Goal: Task Accomplishment & Management: Manage account settings

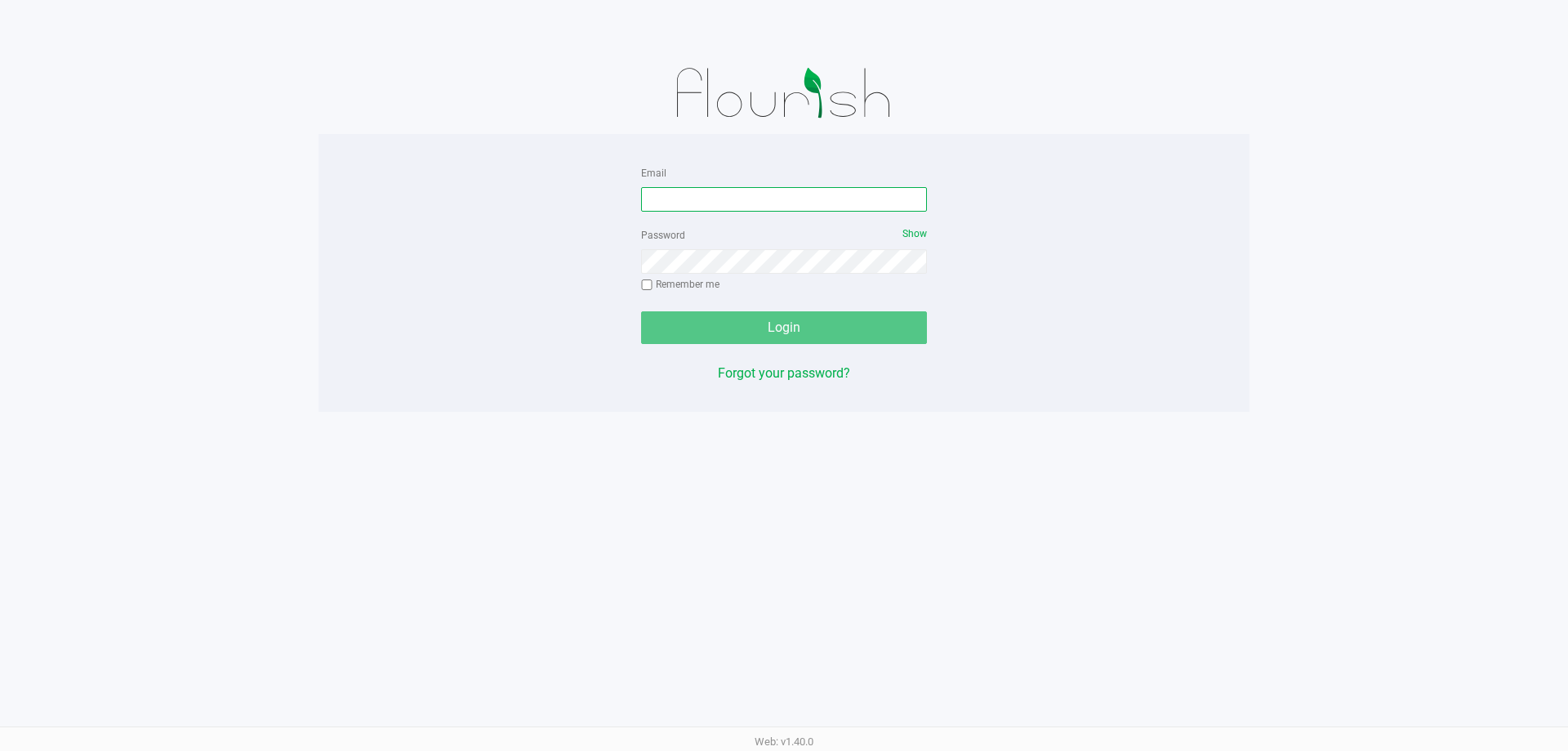
click at [841, 210] on input "Email" at bounding box center [784, 199] width 286 height 24
click at [837, 212] on form "Email Password Show Remember me Login" at bounding box center [784, 253] width 286 height 181
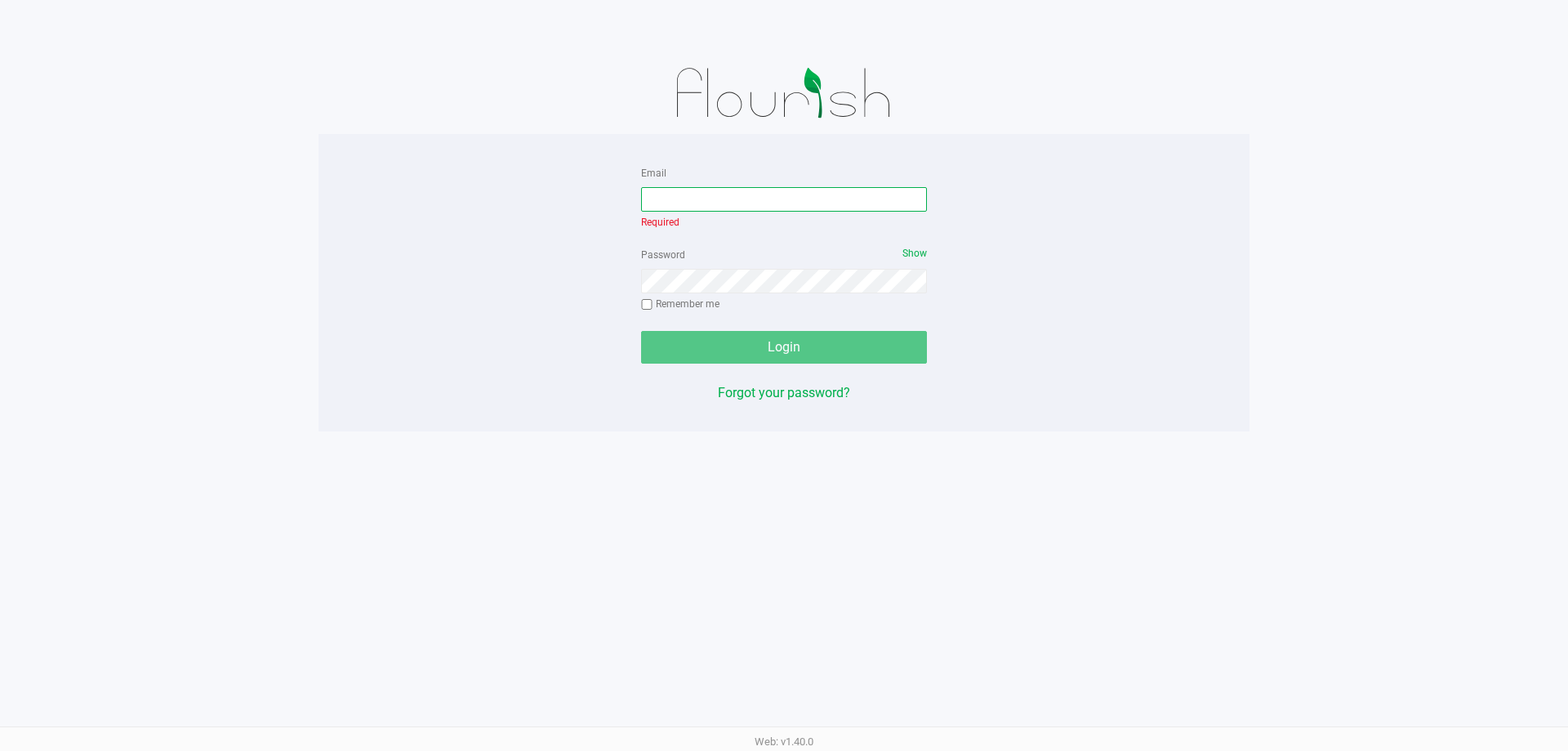
click at [839, 197] on input "Email" at bounding box center [784, 199] width 286 height 24
type input "[EMAIL_ADDRESS][DOMAIN_NAME]"
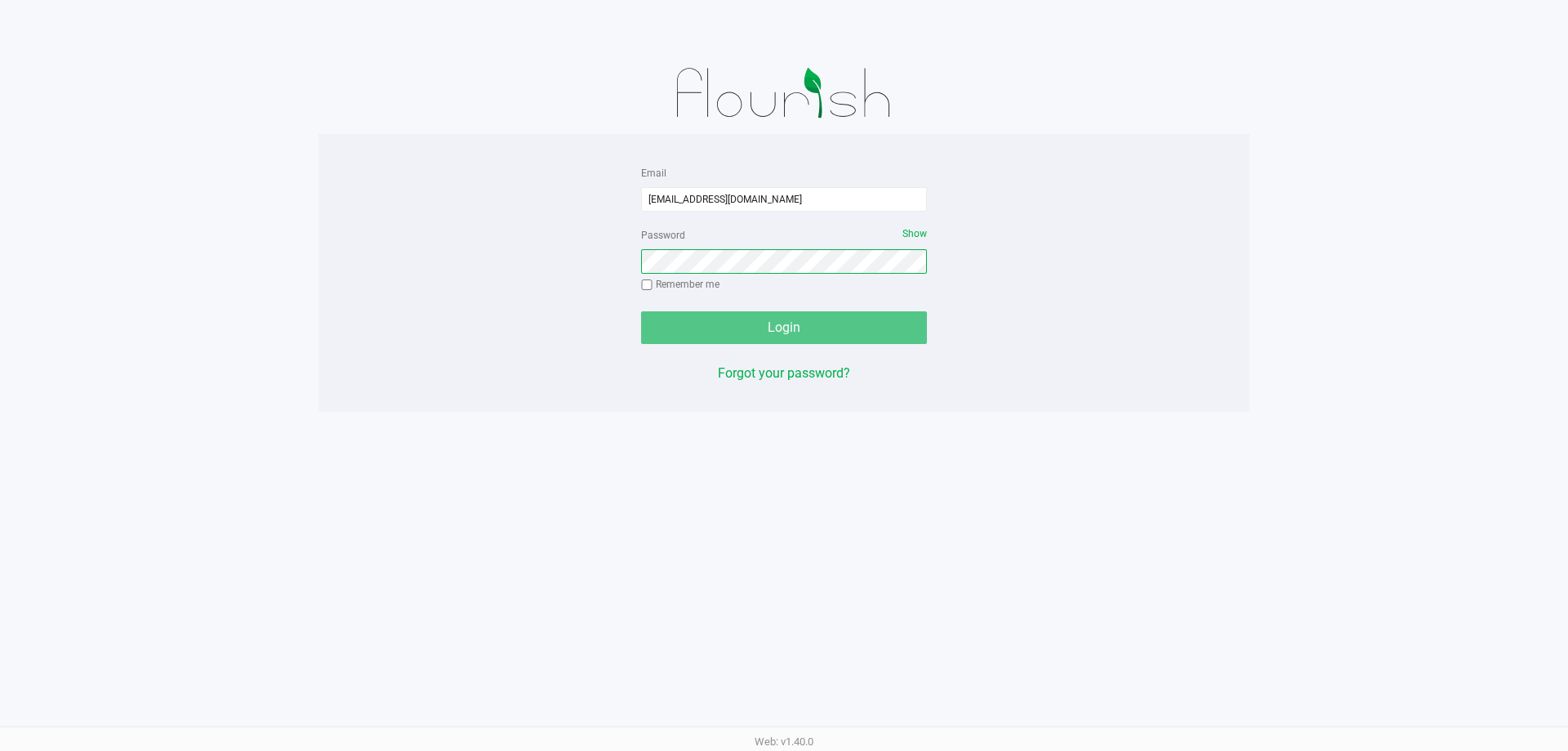
click at [818, 289] on div "Password Show Remember me" at bounding box center [784, 262] width 286 height 73
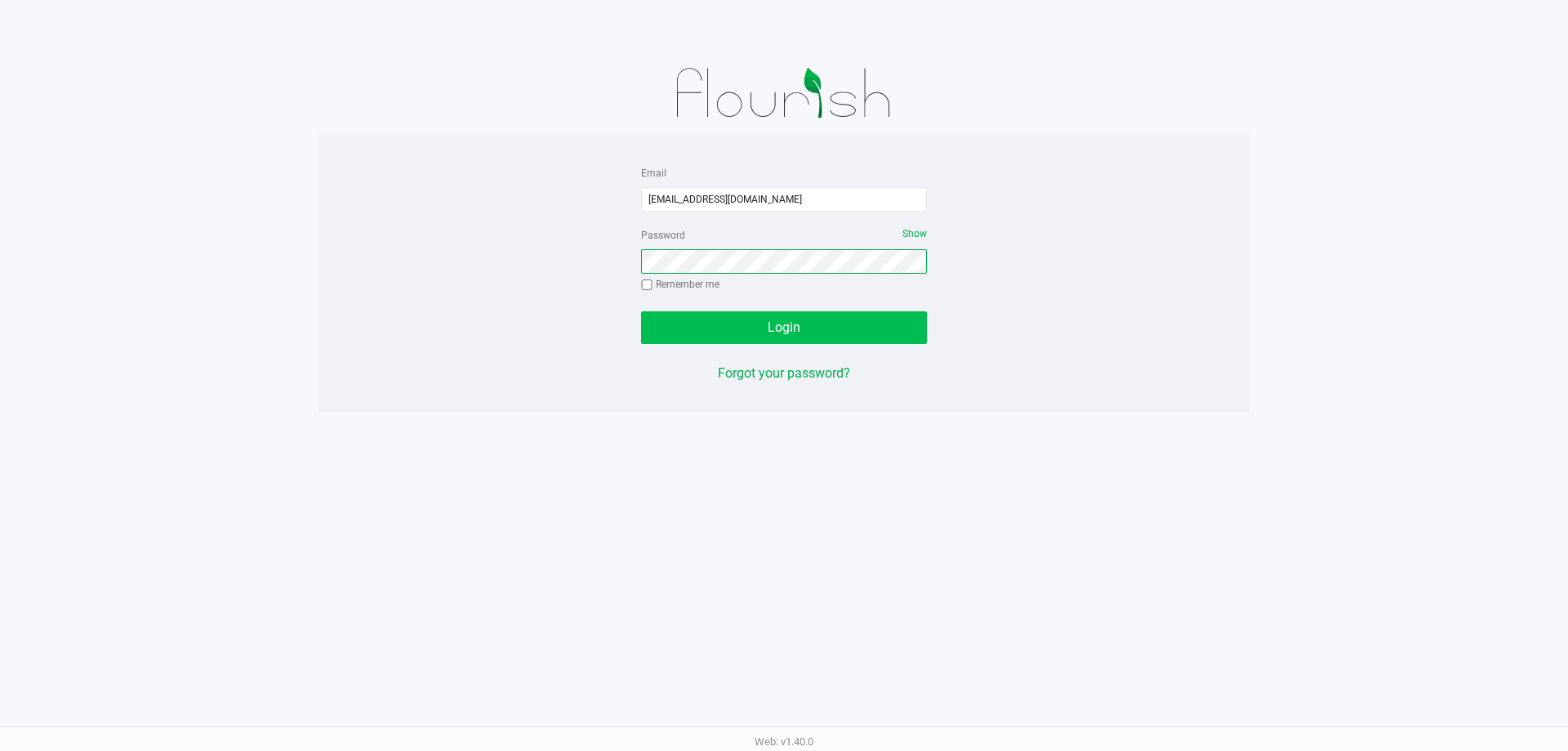
click at [641, 312] on button "Login" at bounding box center [784, 328] width 286 height 33
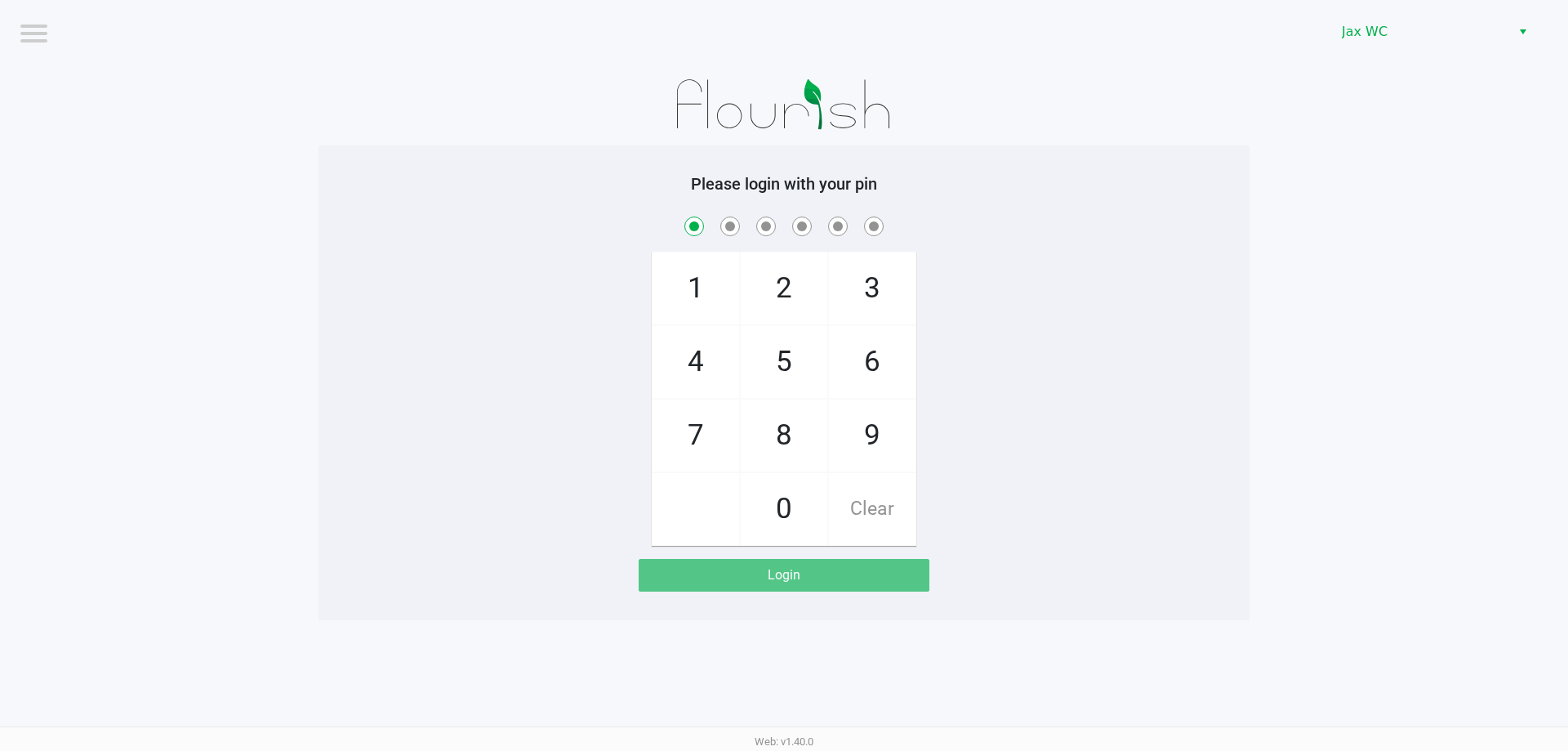
checkbox input "true"
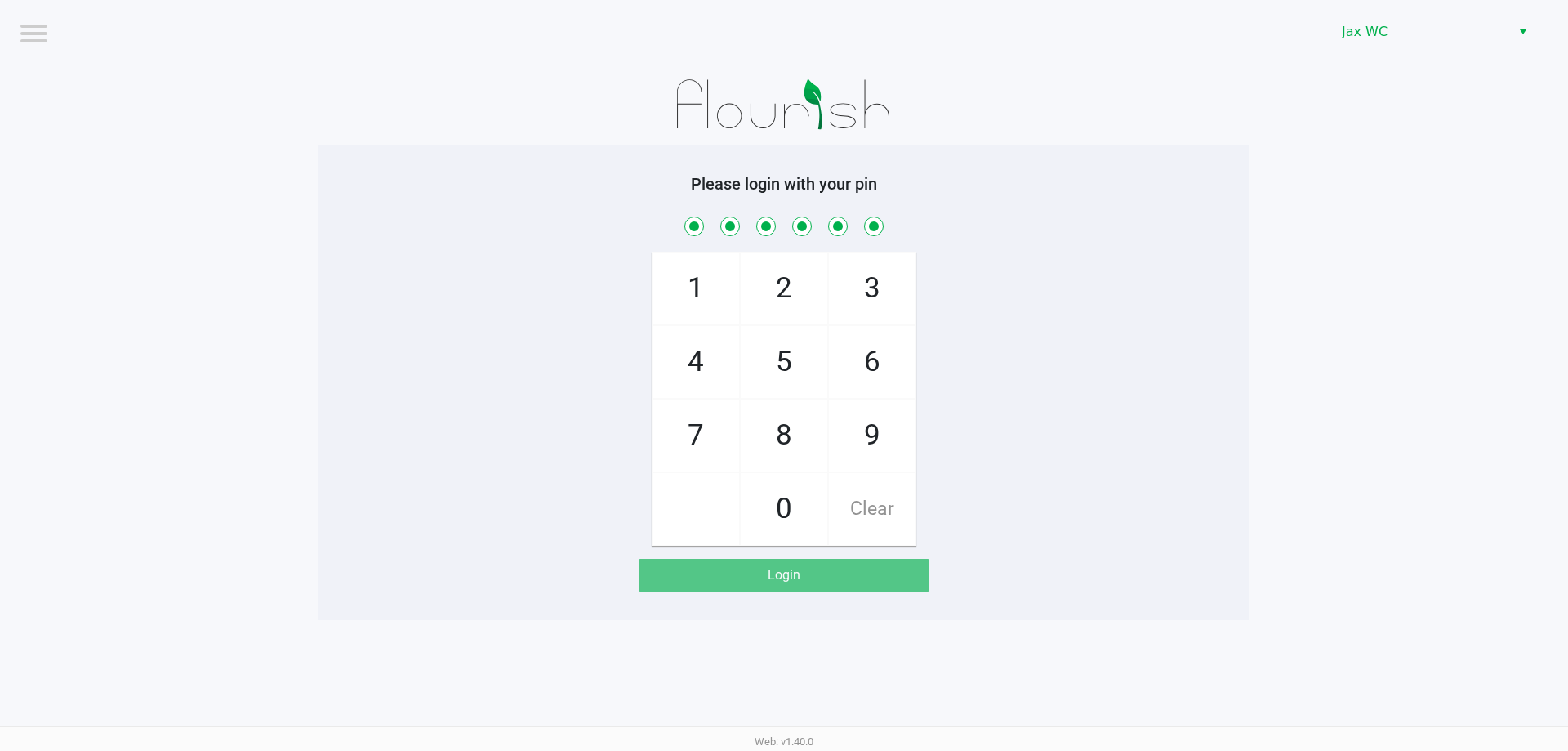
checkbox input "true"
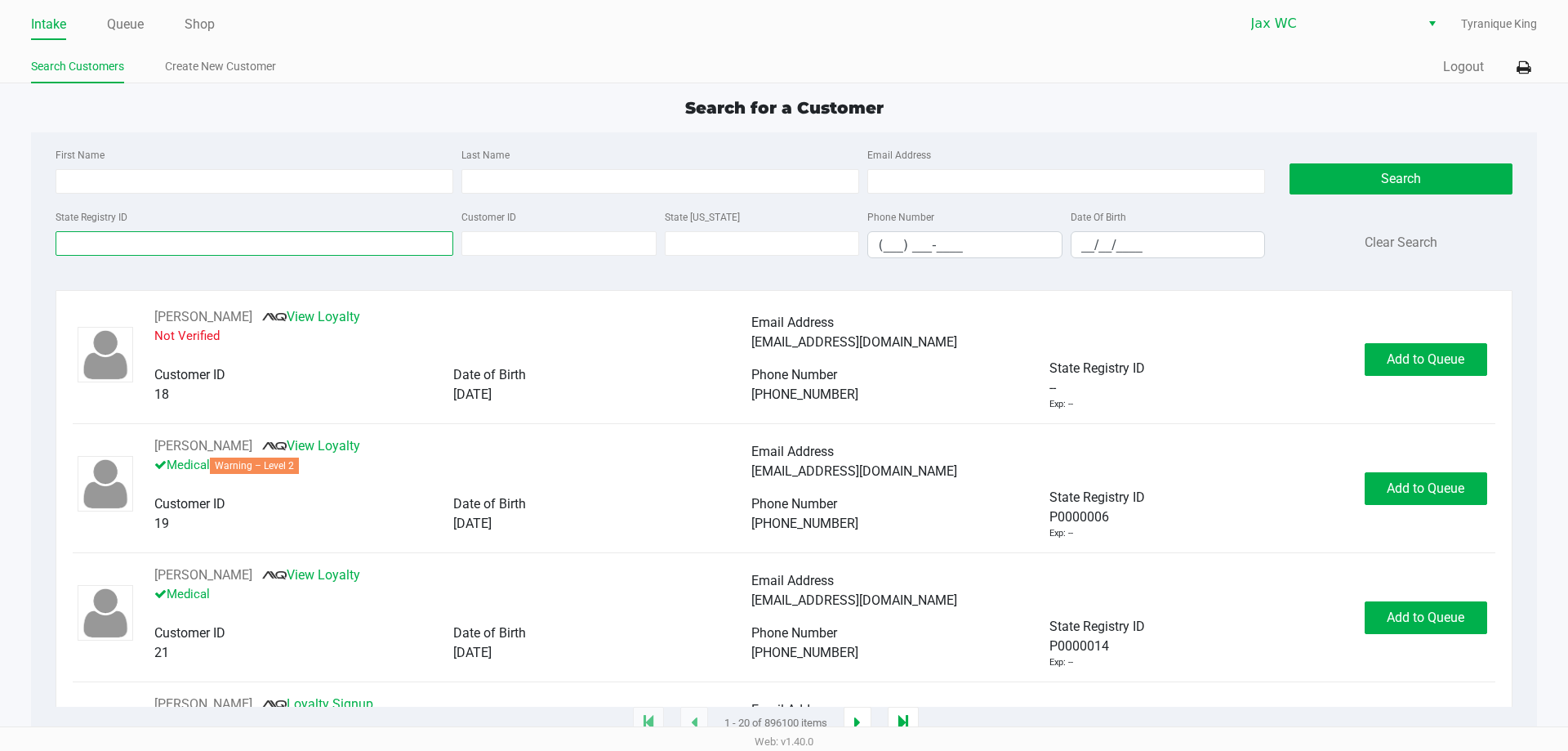
click at [213, 243] on input "State Registry ID" at bounding box center [254, 243] width 398 height 24
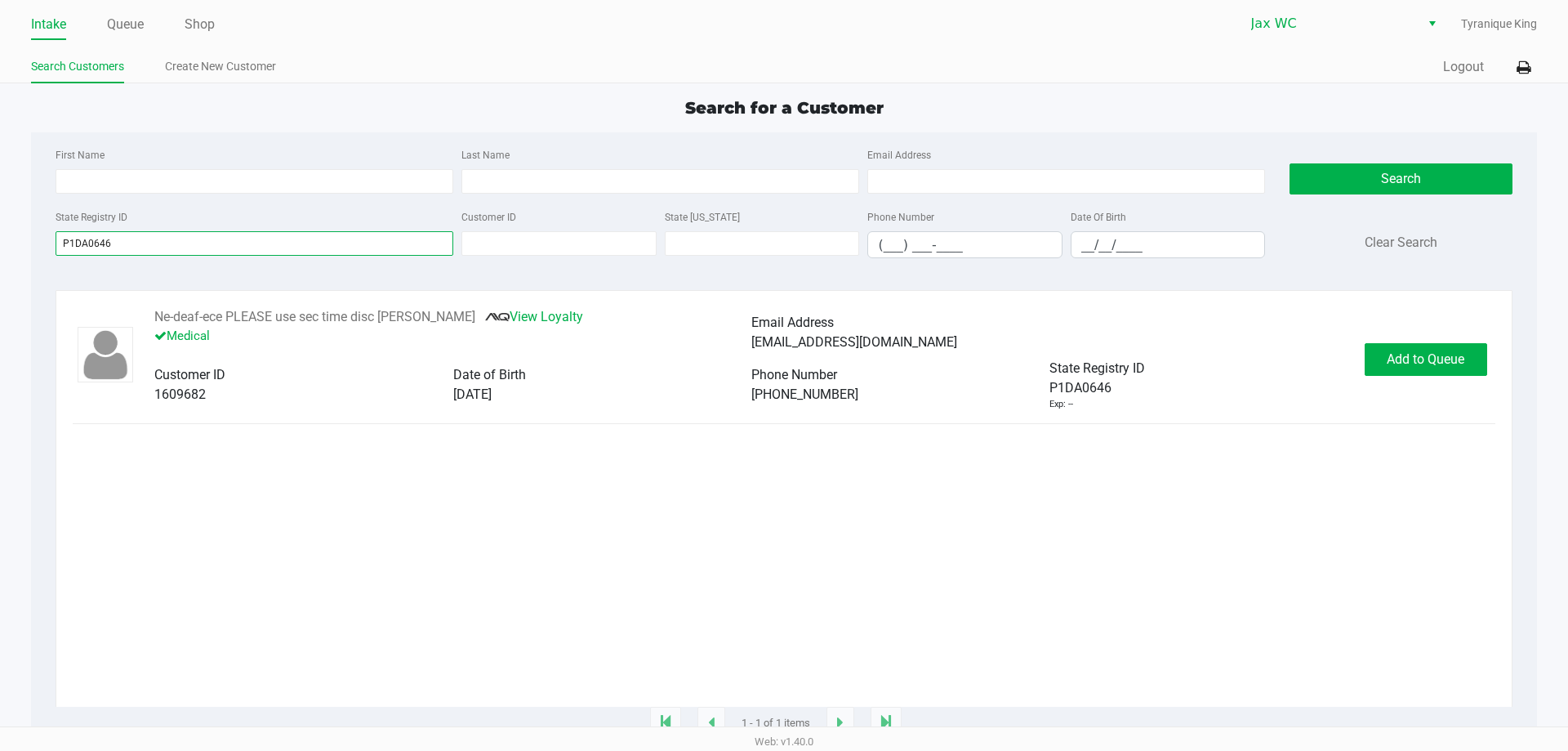
type input "P1DA0646"
click at [1405, 352] on span "Add to Queue" at bounding box center [1425, 359] width 78 height 15
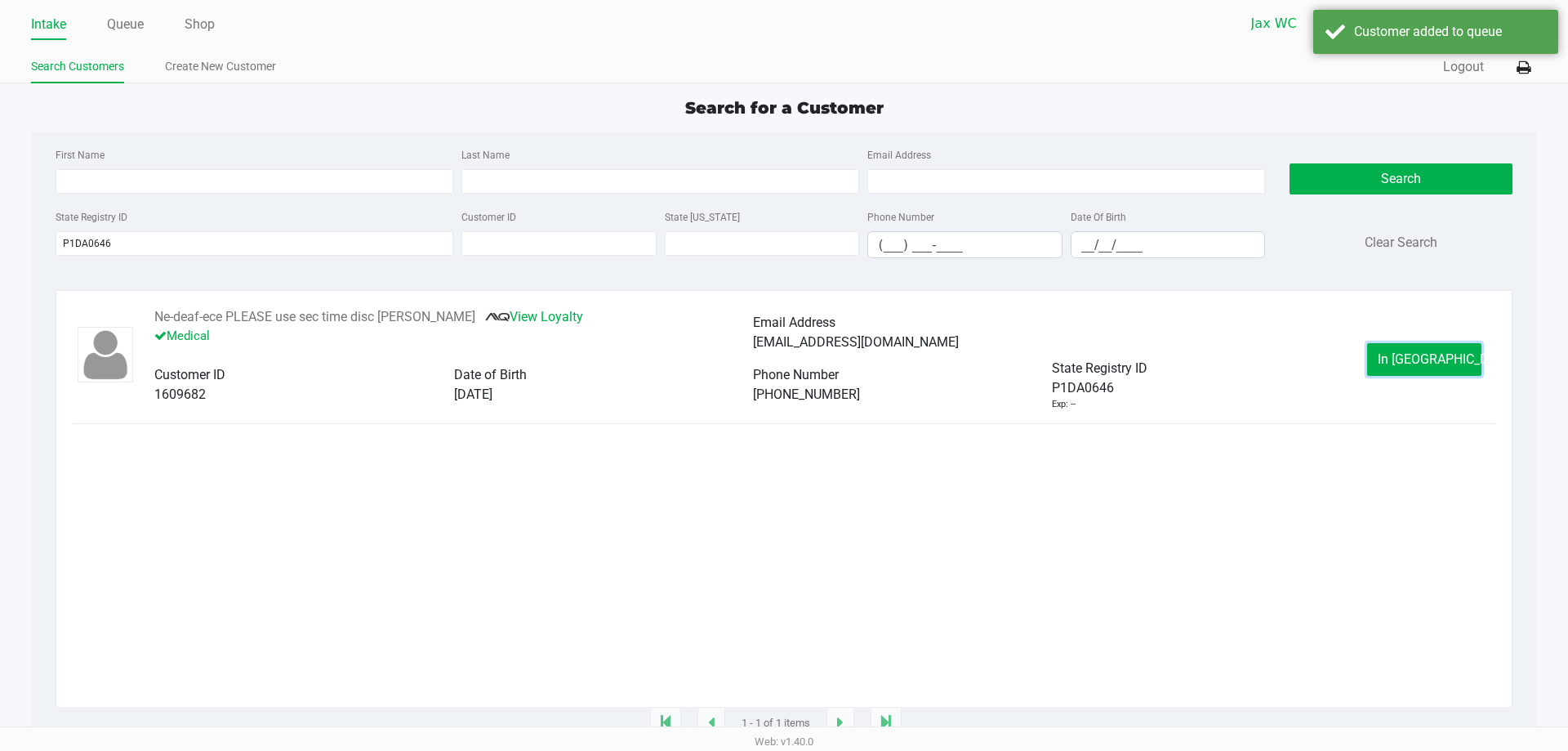
click at [1406, 358] on span "In [GEOGRAPHIC_DATA]" at bounding box center [1447, 359] width 137 height 15
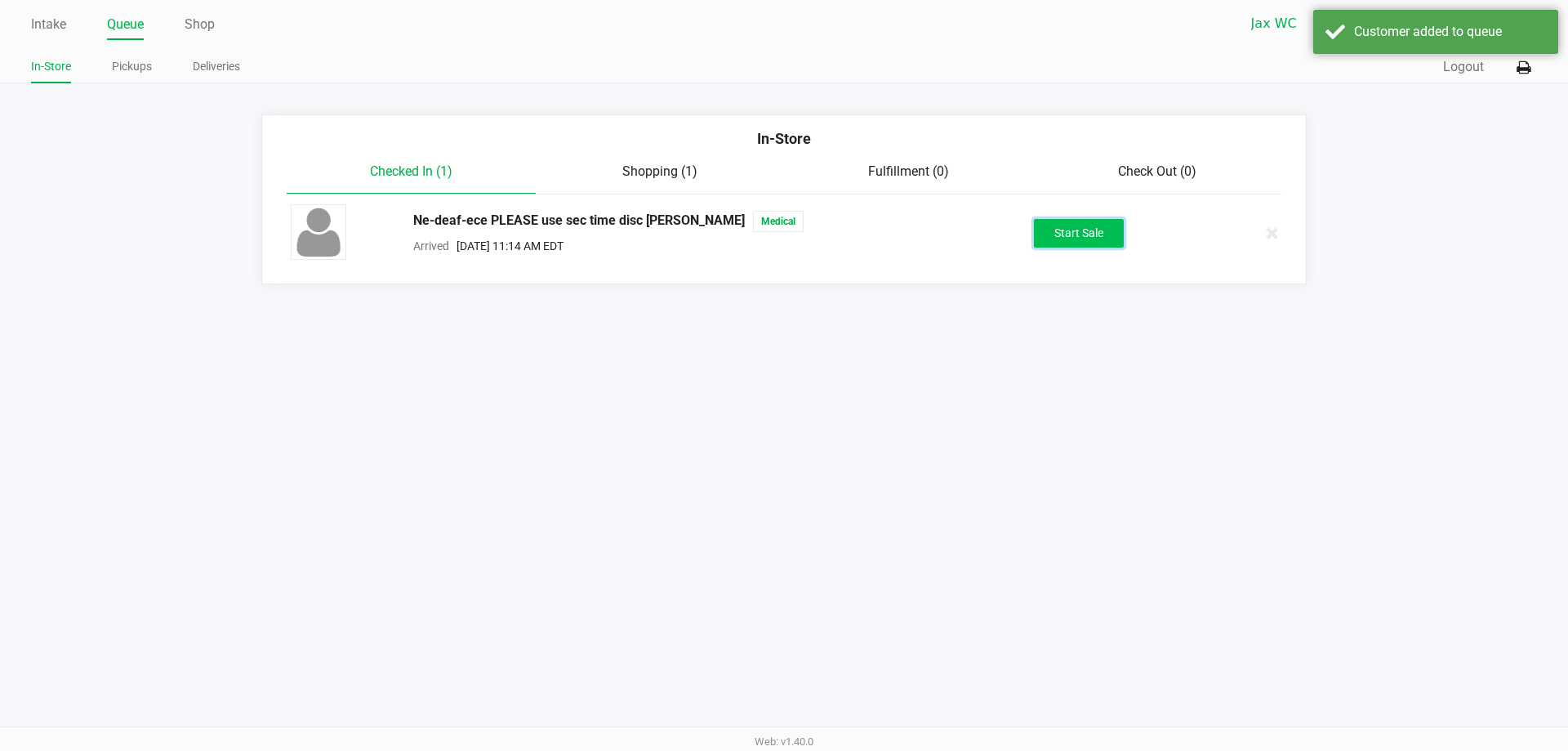
click at [1085, 231] on button "Start Sale" at bounding box center [1079, 233] width 90 height 29
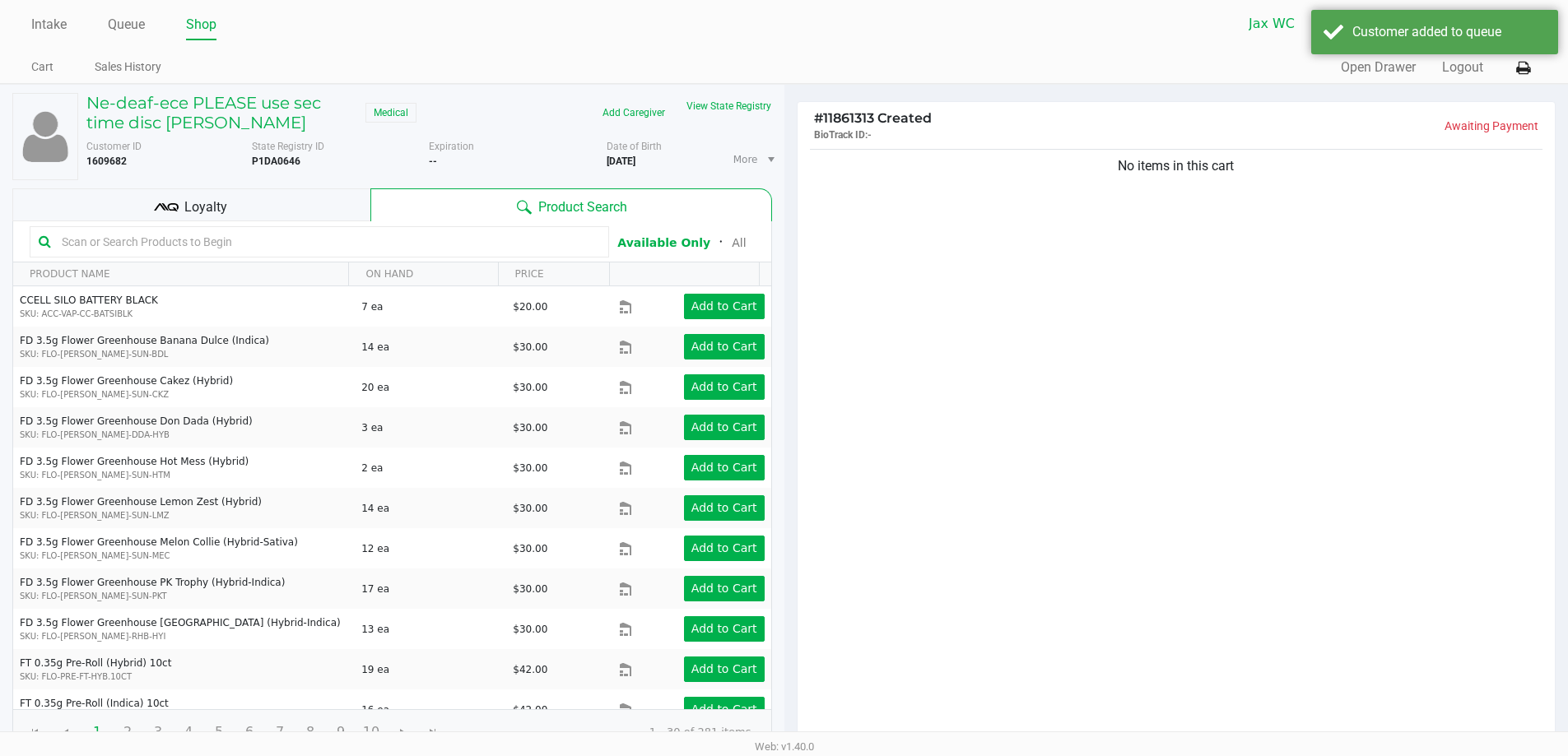
click at [252, 251] on input "text" at bounding box center [327, 241] width 545 height 24
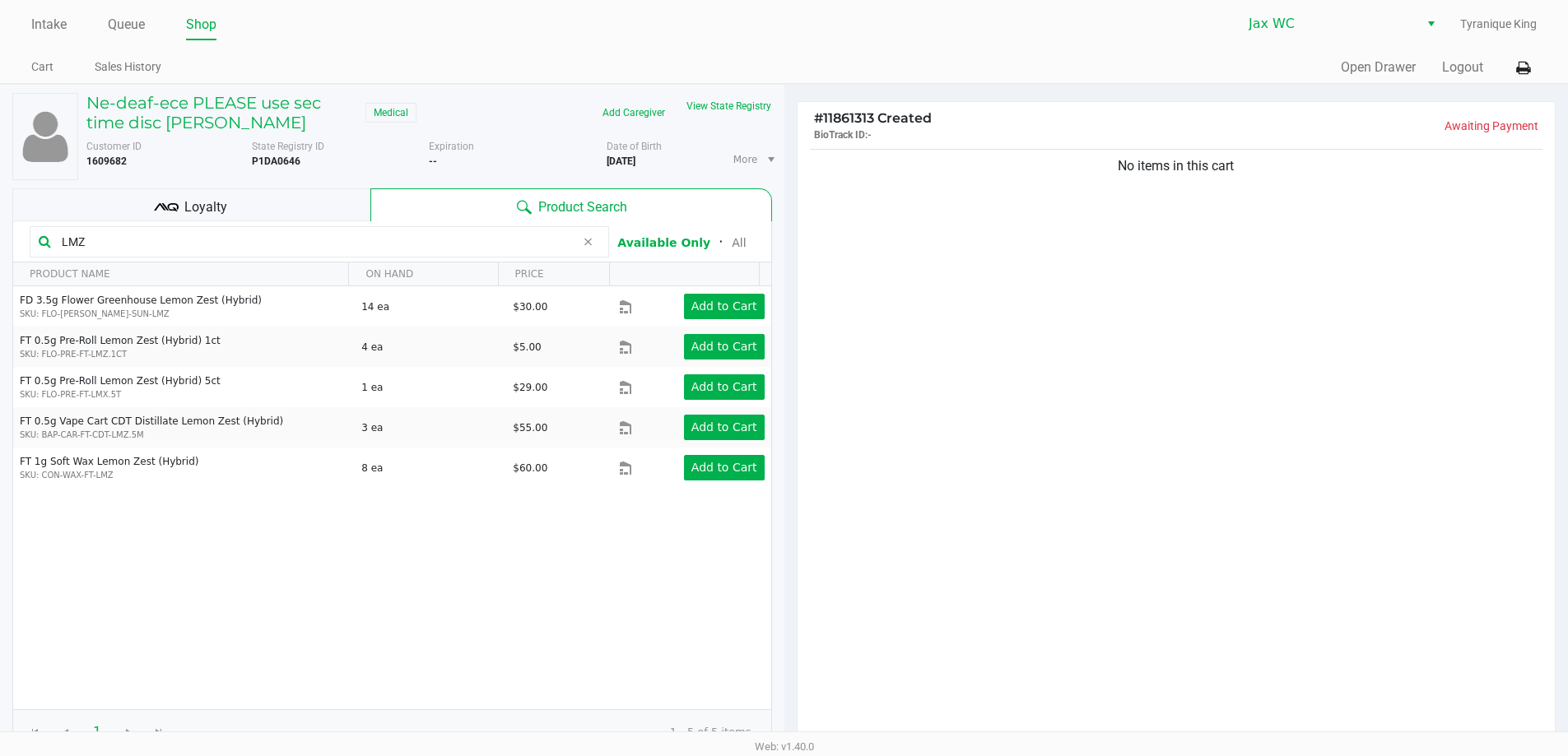
type input "LMZ"
click at [584, 247] on icon at bounding box center [587, 242] width 10 height 13
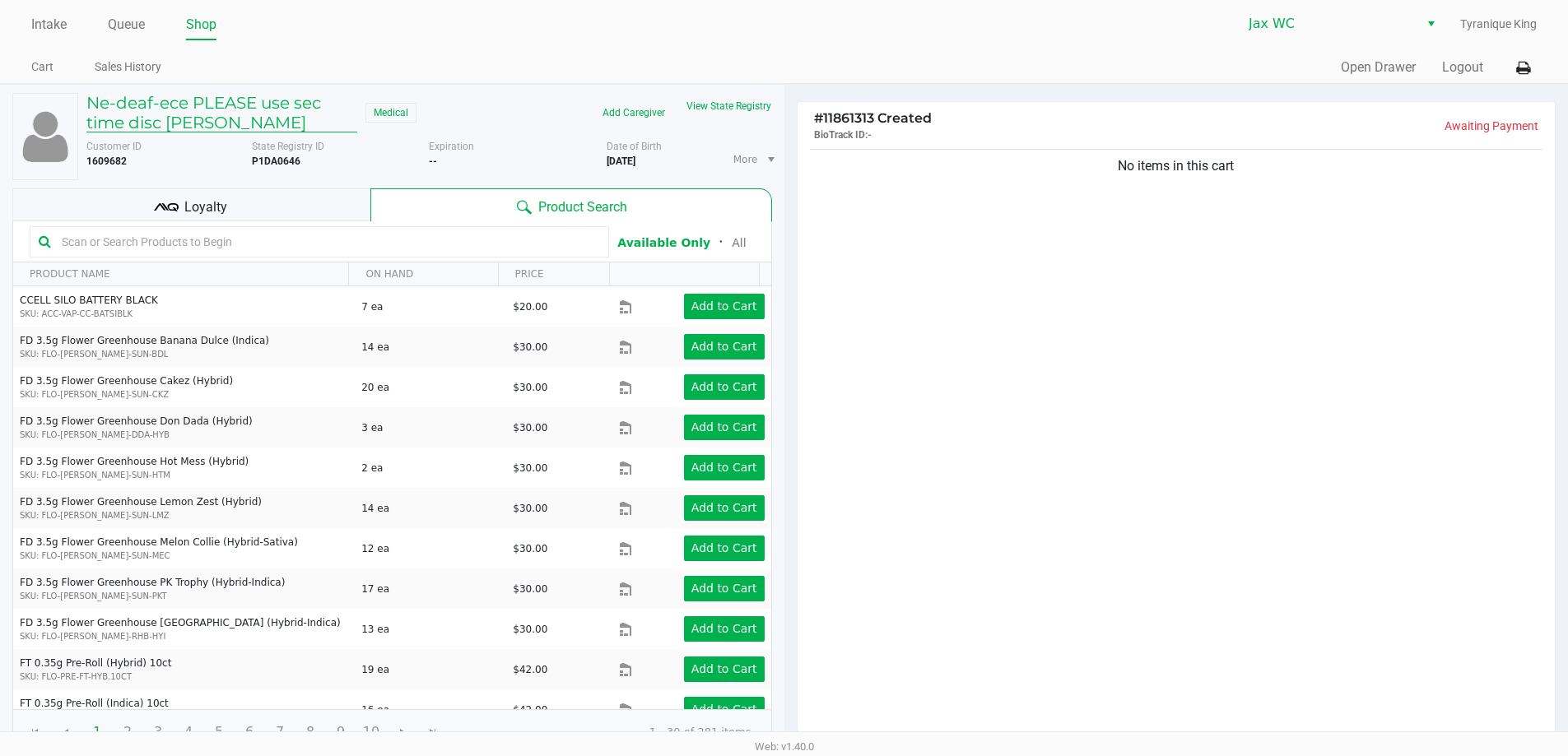
click at [180, 93] on h5 "Ne-deaf-ece PLEASE use sec time disc [PERSON_NAME]" at bounding box center [221, 112] width 271 height 40
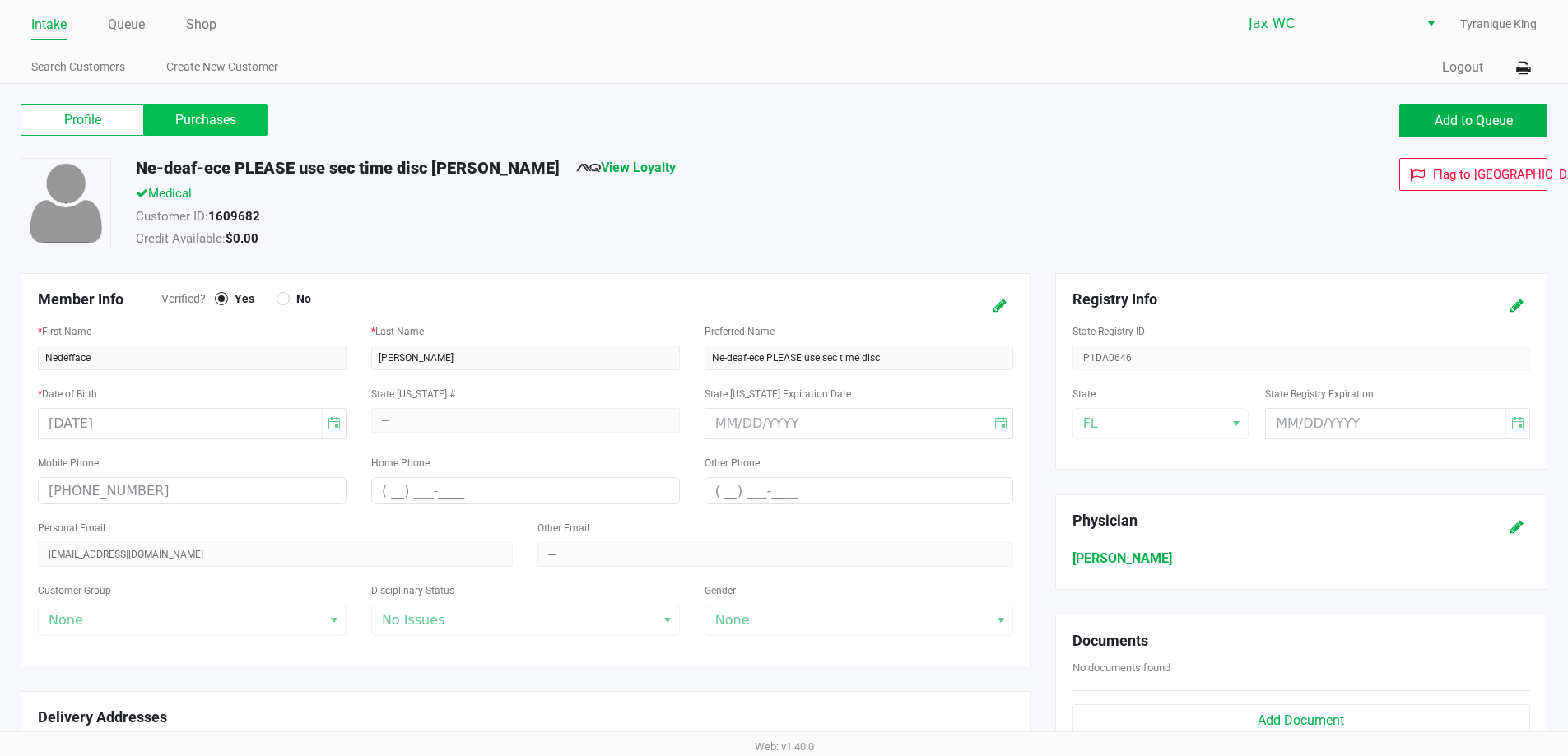
click at [202, 121] on label "Purchases" at bounding box center [205, 120] width 123 height 31
click at [0, 0] on 1 "Purchases" at bounding box center [0, 0] width 0 height 0
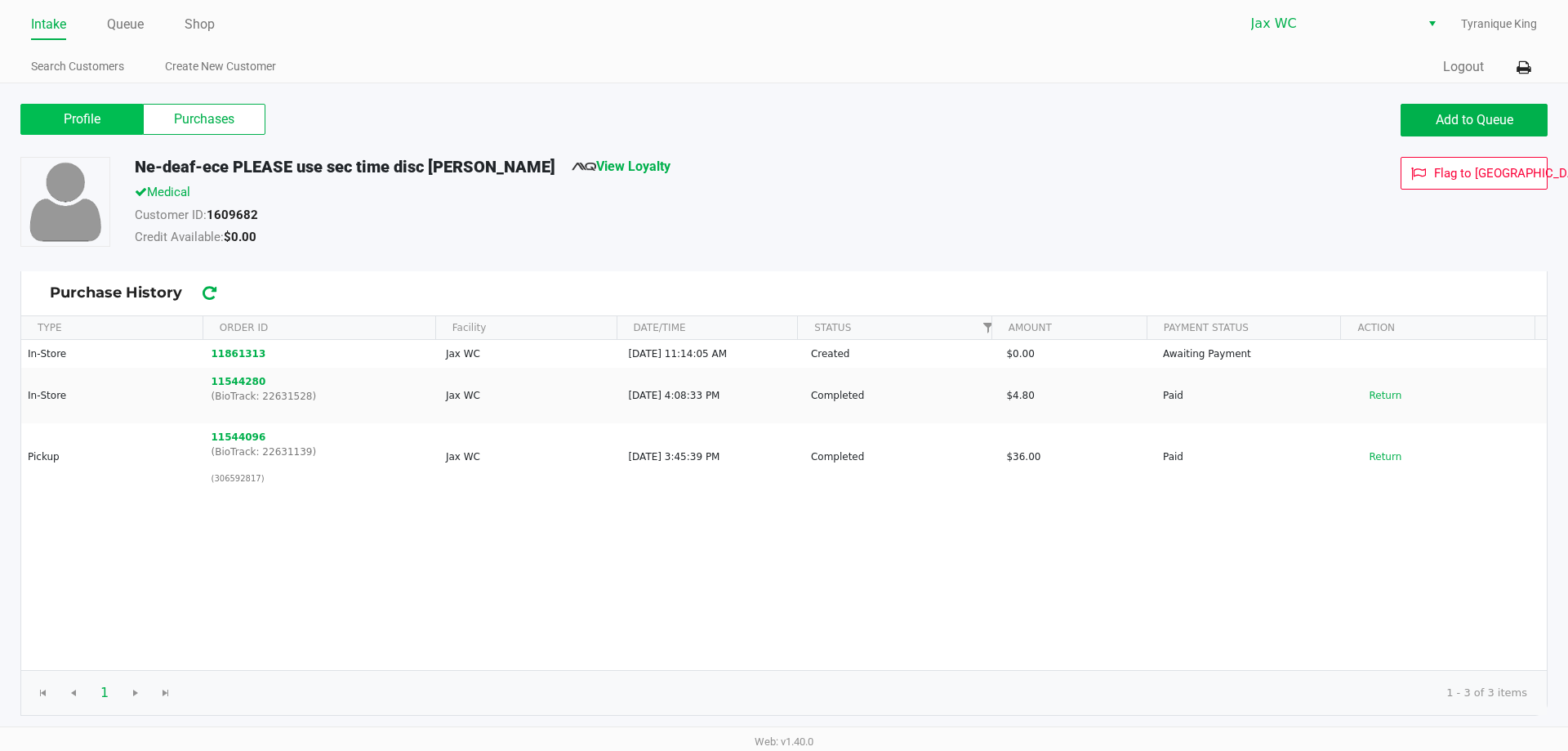
click at [117, 117] on label "Profile" at bounding box center [81, 119] width 122 height 31
click at [0, 0] on 0 "Profile" at bounding box center [0, 0] width 0 height 0
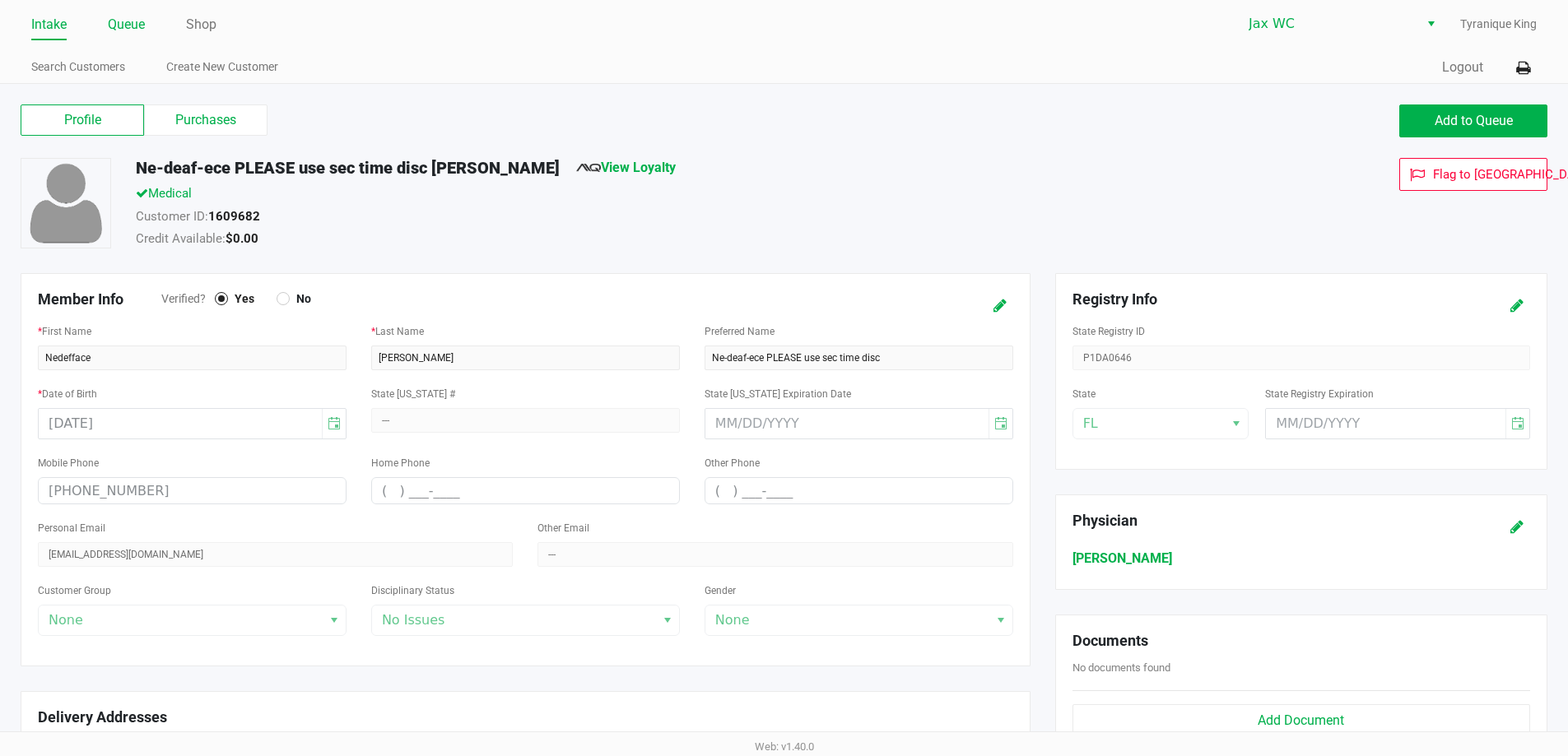
click at [138, 24] on link "Queue" at bounding box center [126, 25] width 37 height 23
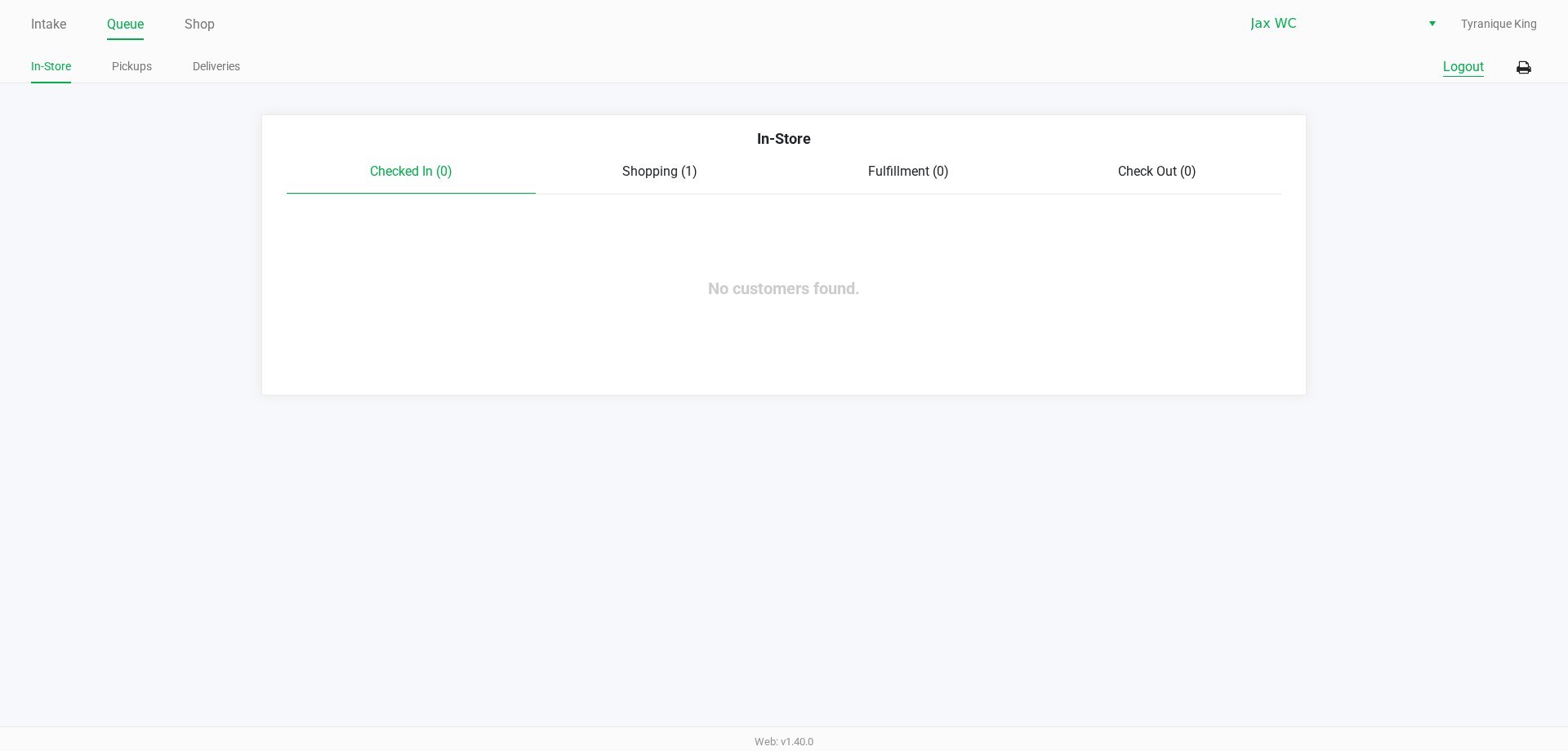
click at [1448, 58] on button "Logout" at bounding box center [1464, 67] width 41 height 20
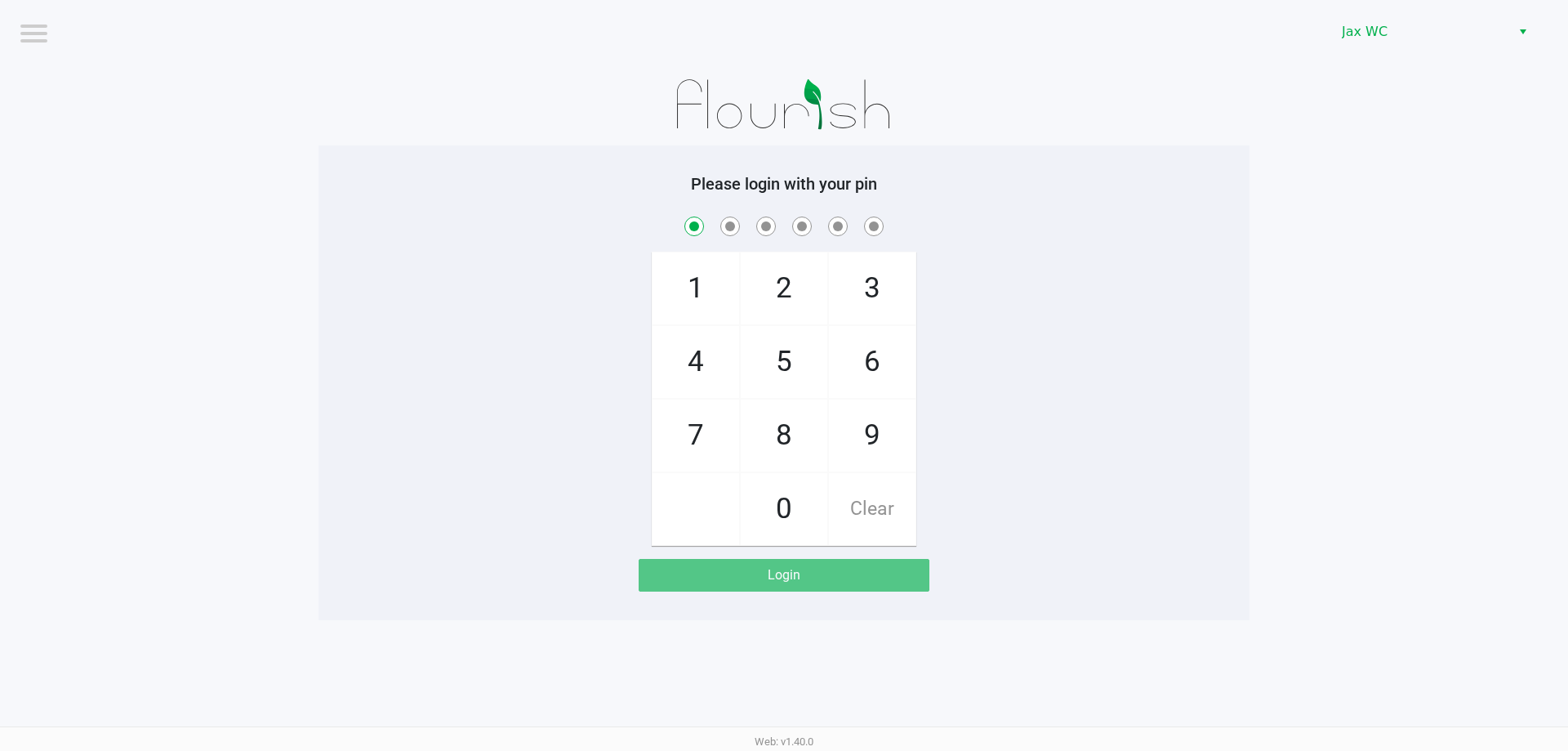
checkbox input "true"
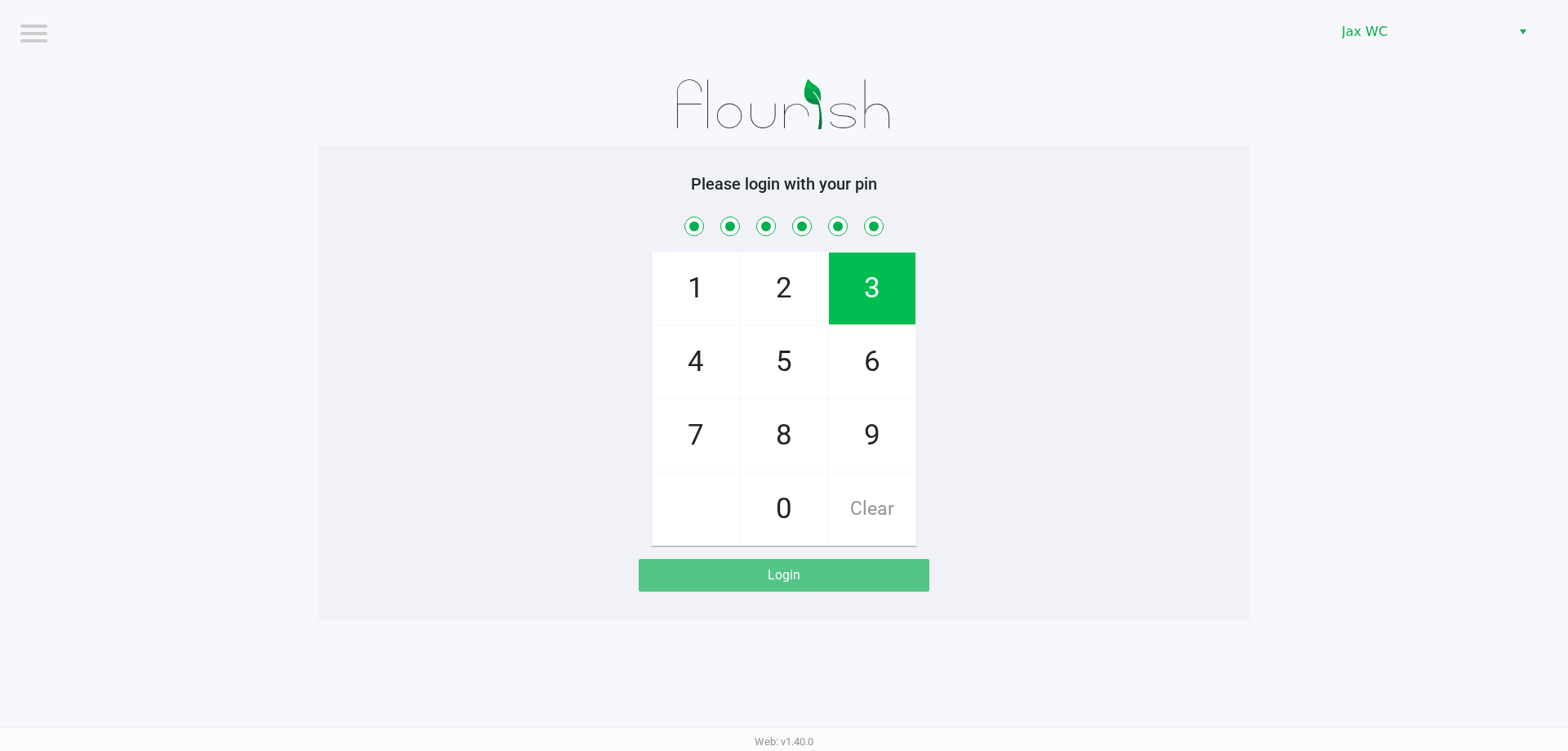
checkbox input "true"
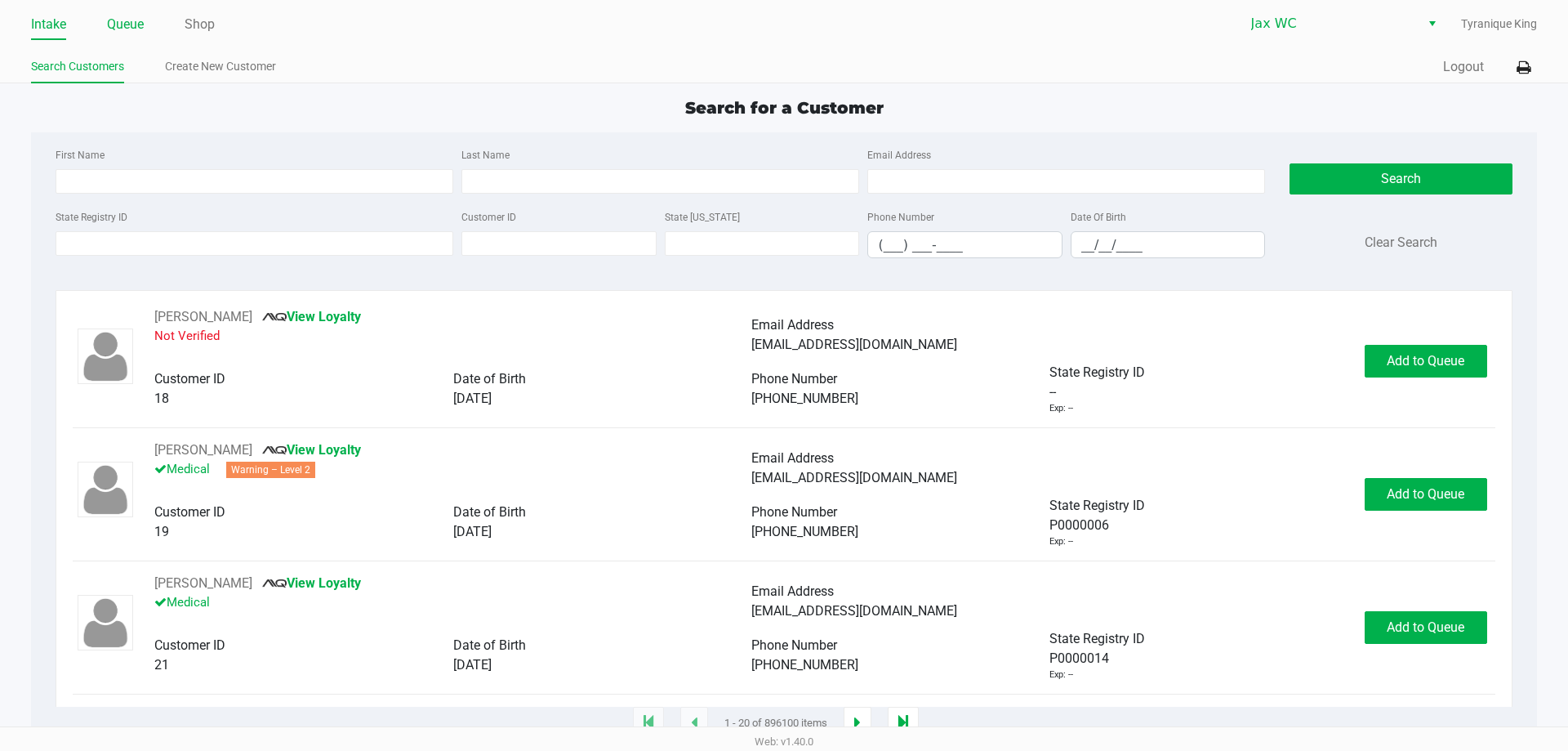
click at [129, 31] on link "Queue" at bounding box center [125, 25] width 37 height 23
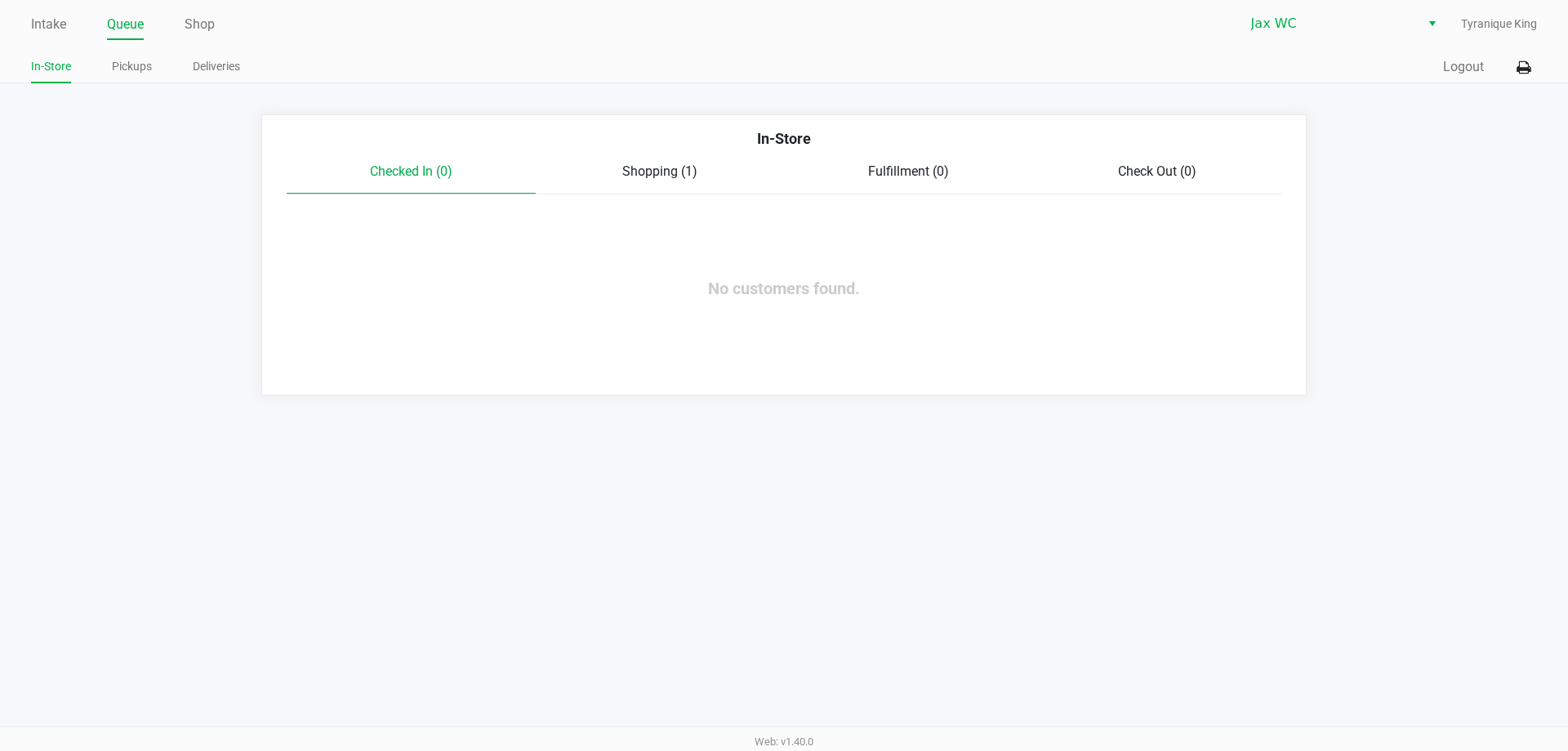
click at [681, 173] on span "Shopping (1)" at bounding box center [660, 171] width 75 height 15
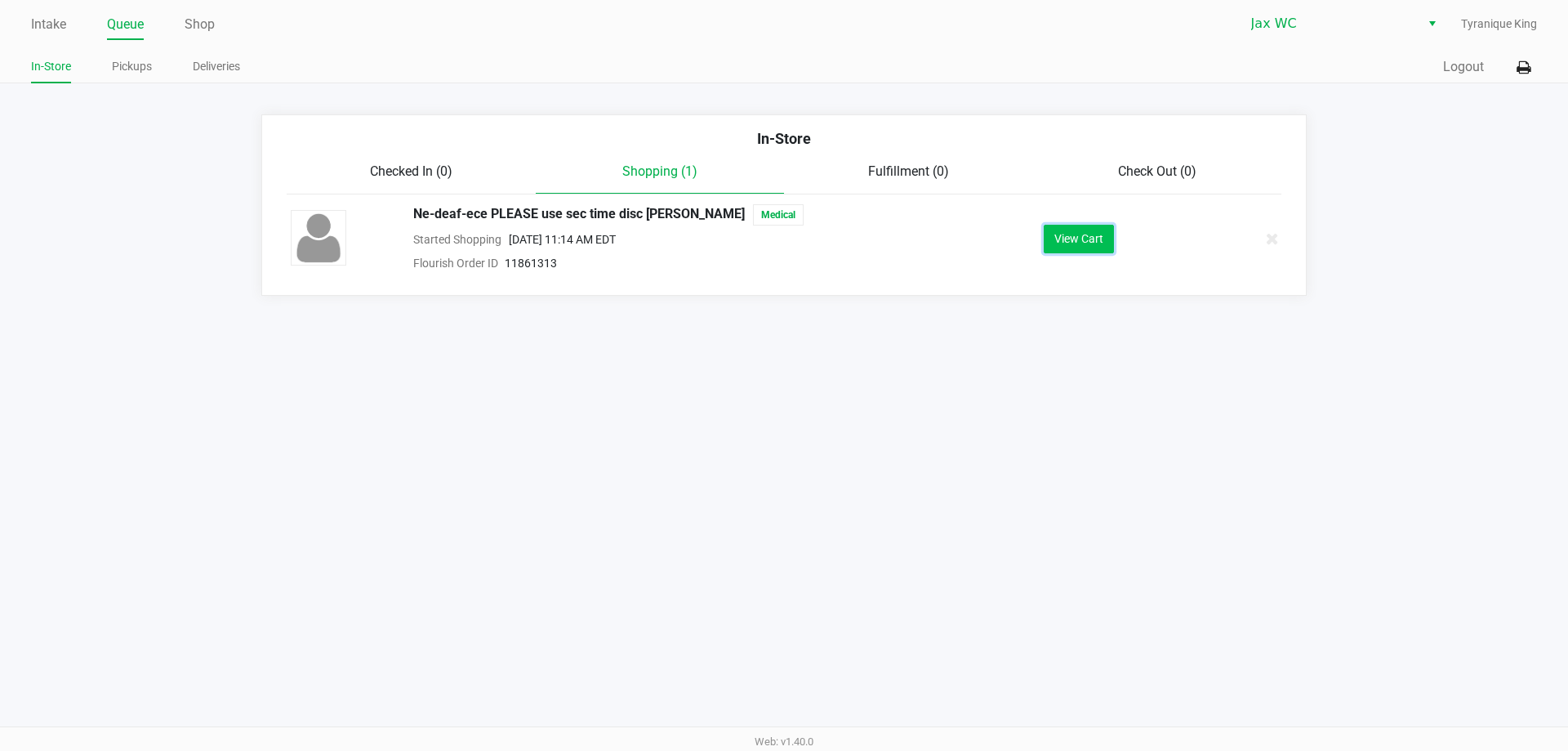
click at [1106, 240] on button "View Cart" at bounding box center [1079, 239] width 71 height 29
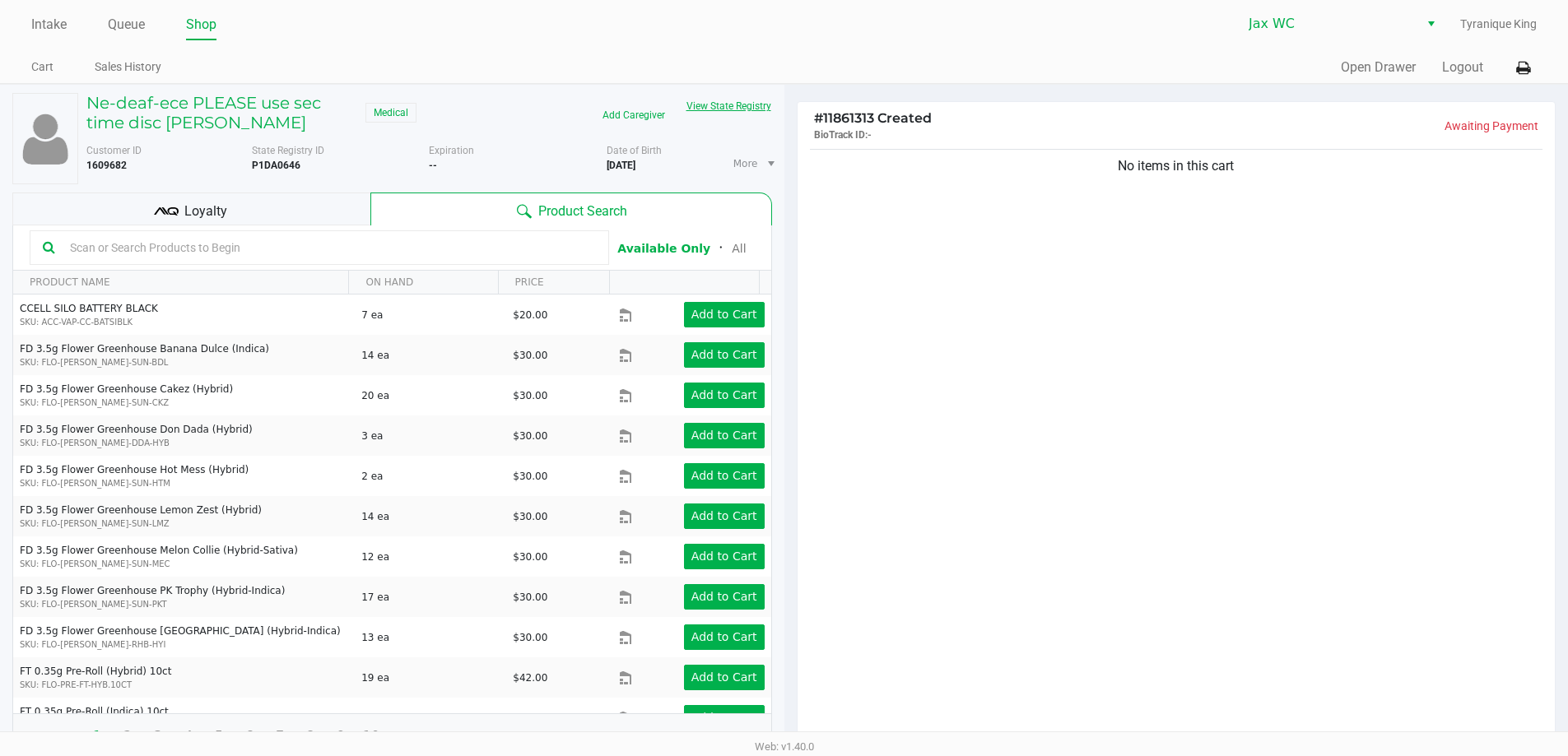
click at [755, 107] on button "View State Registry" at bounding box center [723, 105] width 96 height 26
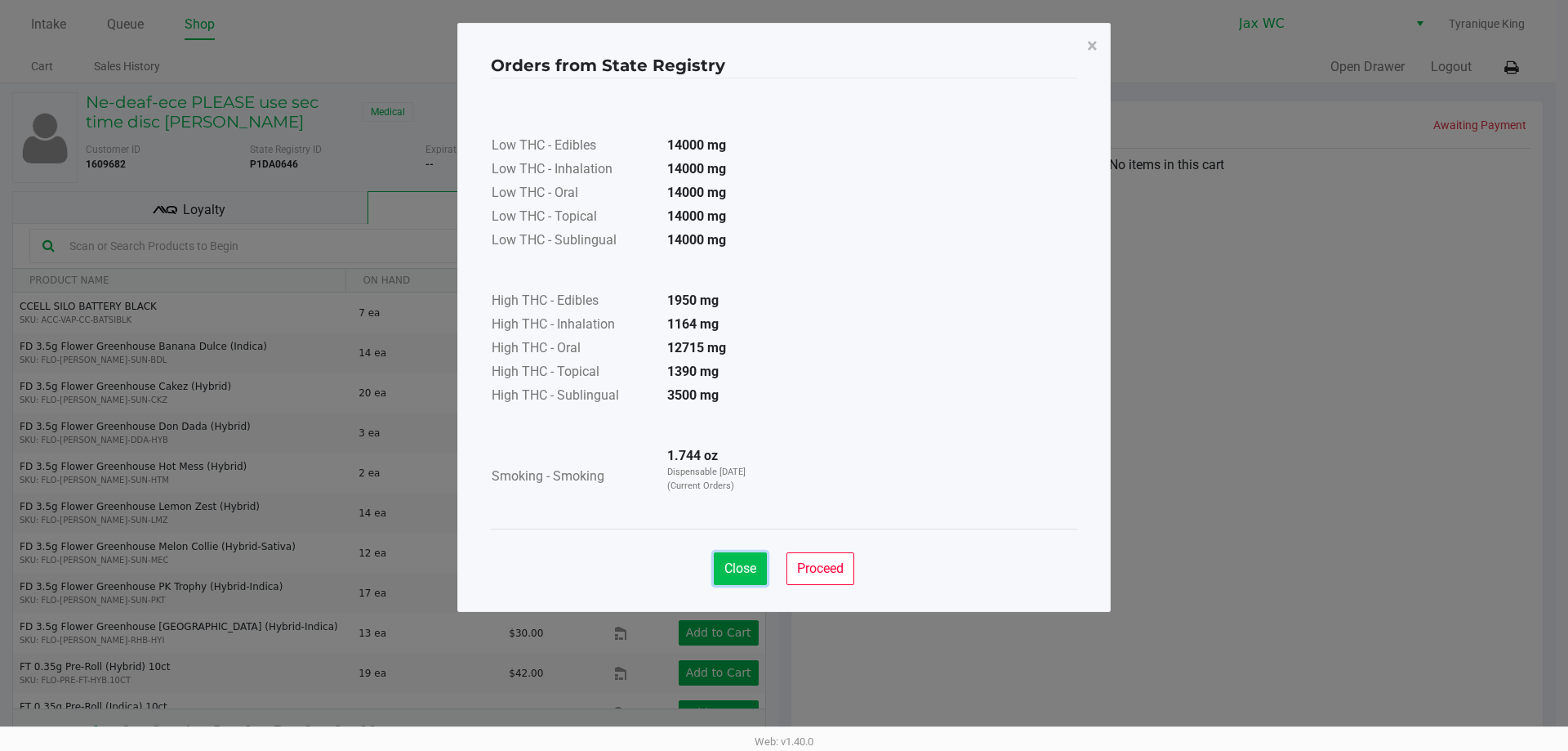
click at [722, 556] on button "Close" at bounding box center [740, 569] width 53 height 33
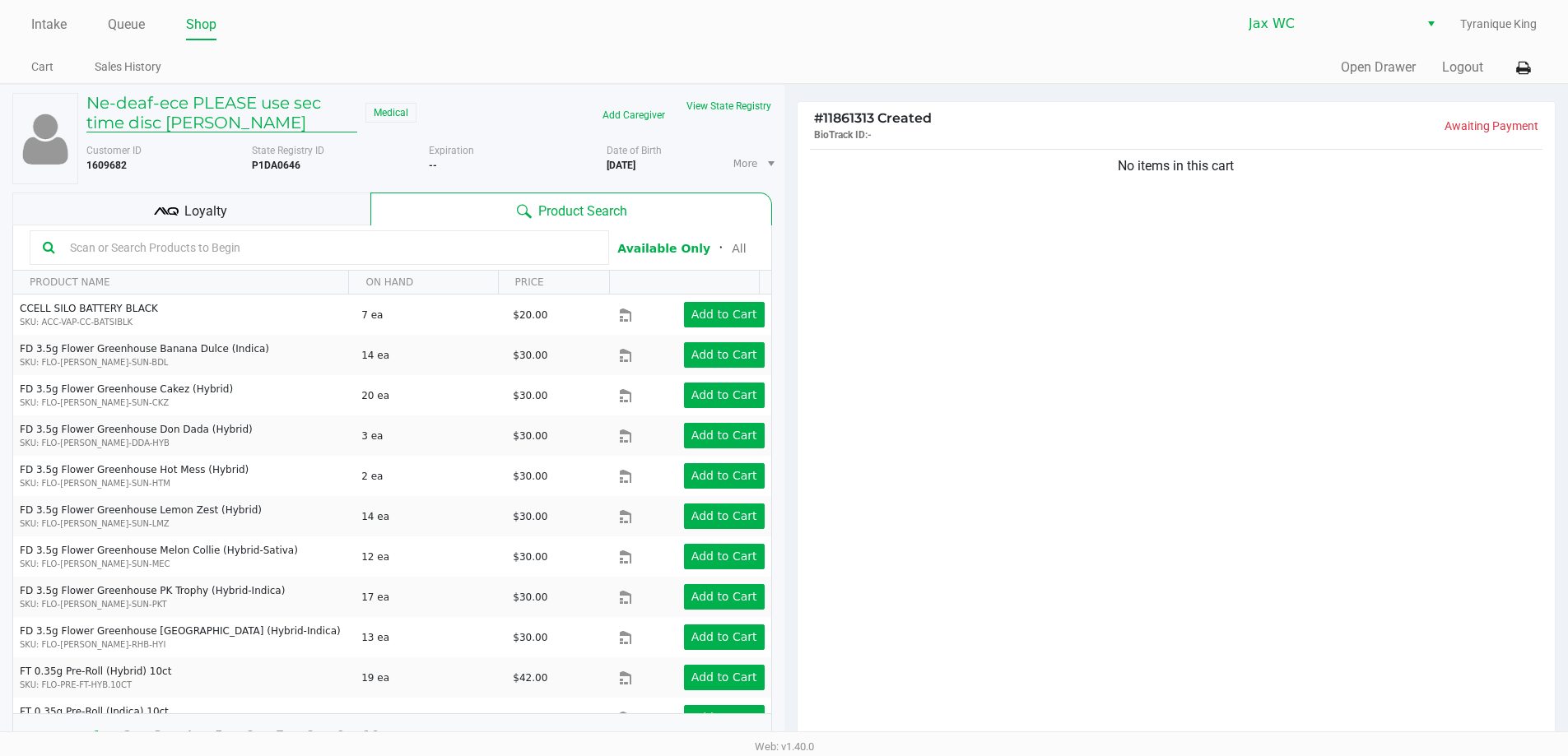
click at [185, 113] on h5 "Ne-deaf-ece PLEASE use sec time disc [PERSON_NAME]" at bounding box center [221, 112] width 271 height 40
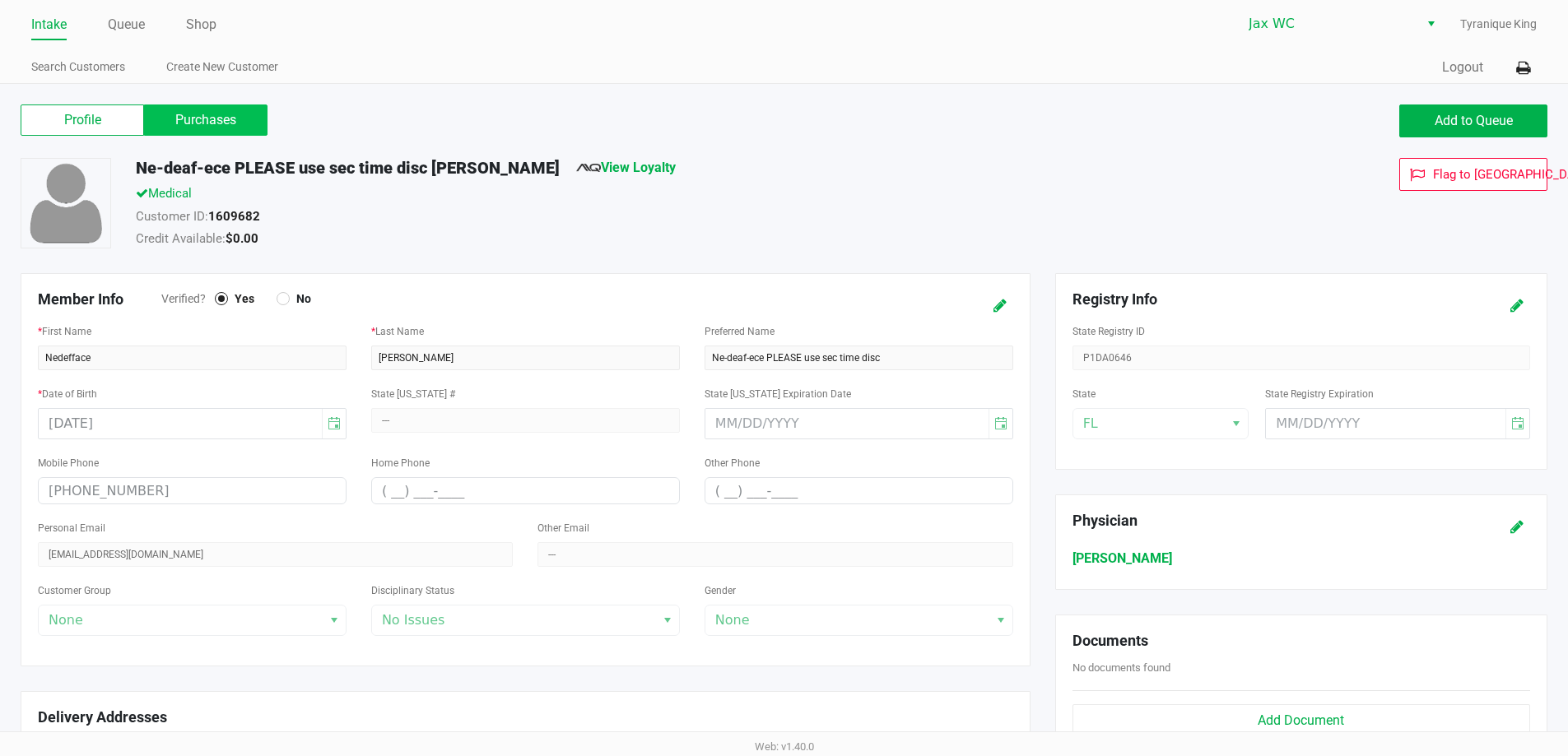
click at [200, 116] on label "Purchases" at bounding box center [205, 120] width 123 height 31
click at [0, 0] on 1 "Purchases" at bounding box center [0, 0] width 0 height 0
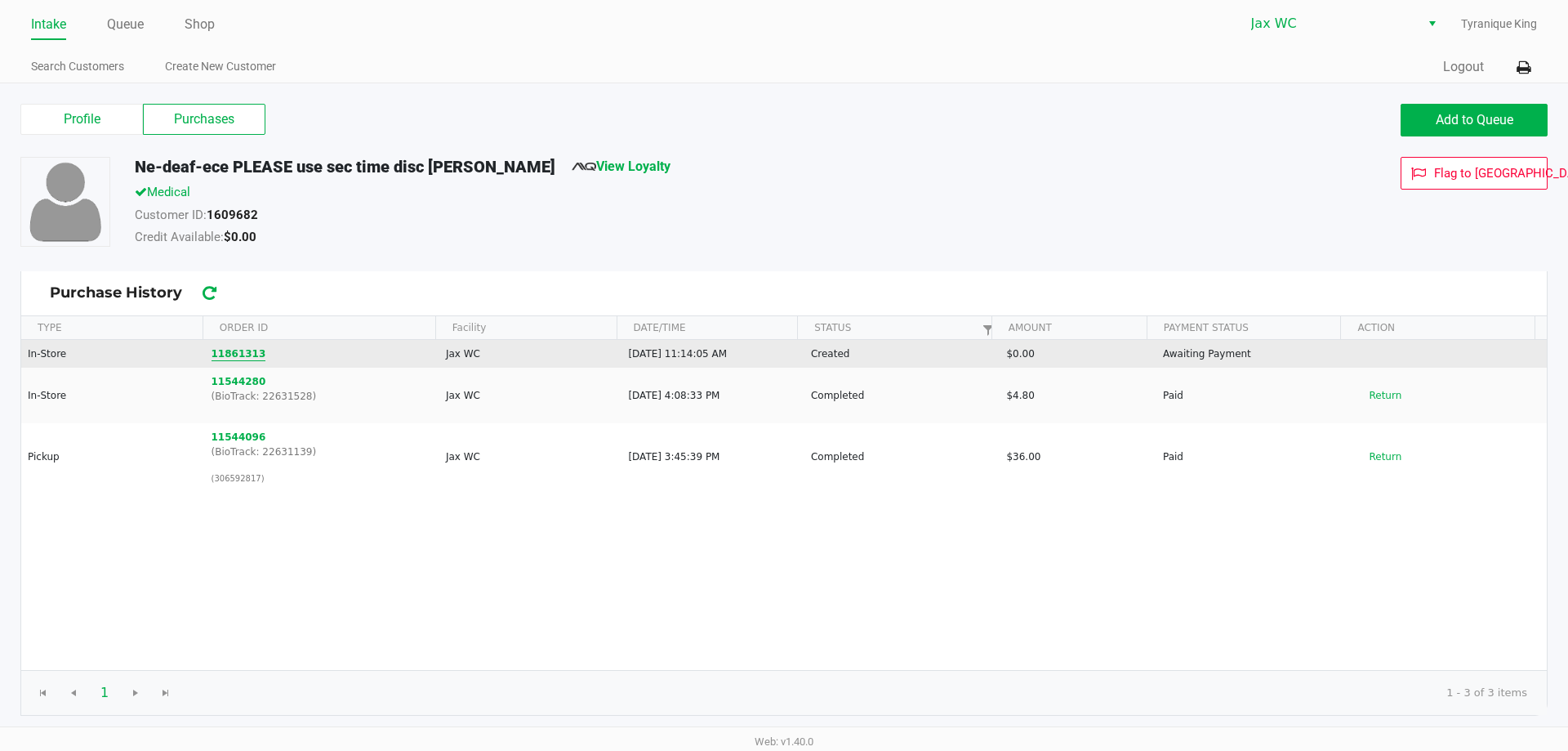
click at [242, 347] on button "11861313" at bounding box center [238, 354] width 54 height 14
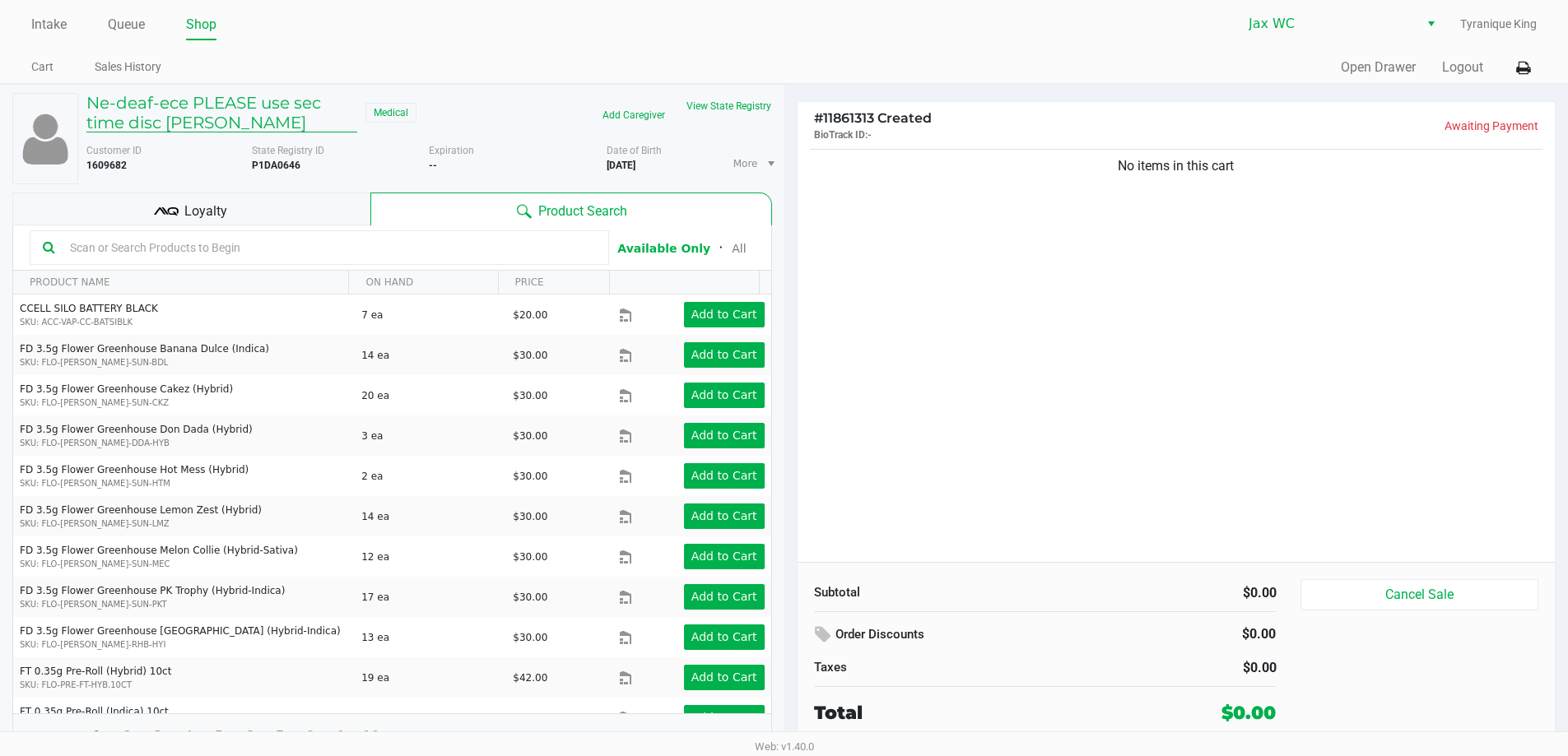
click at [199, 123] on h5 "Ne-deaf-ece PLEASE use sec time disc [PERSON_NAME]" at bounding box center [221, 112] width 271 height 40
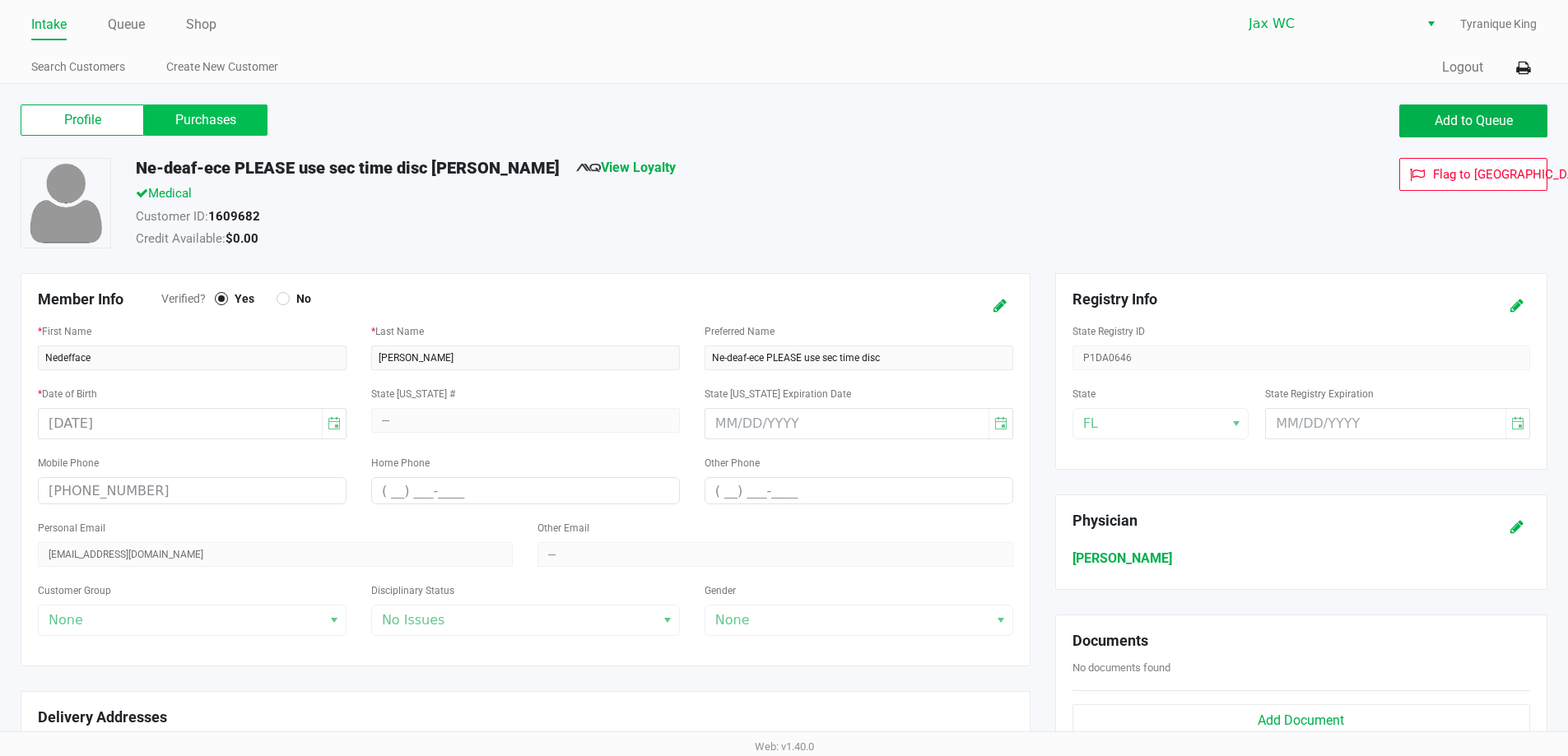
click at [205, 130] on label "Purchases" at bounding box center [205, 120] width 123 height 31
click at [0, 0] on 1 "Purchases" at bounding box center [0, 0] width 0 height 0
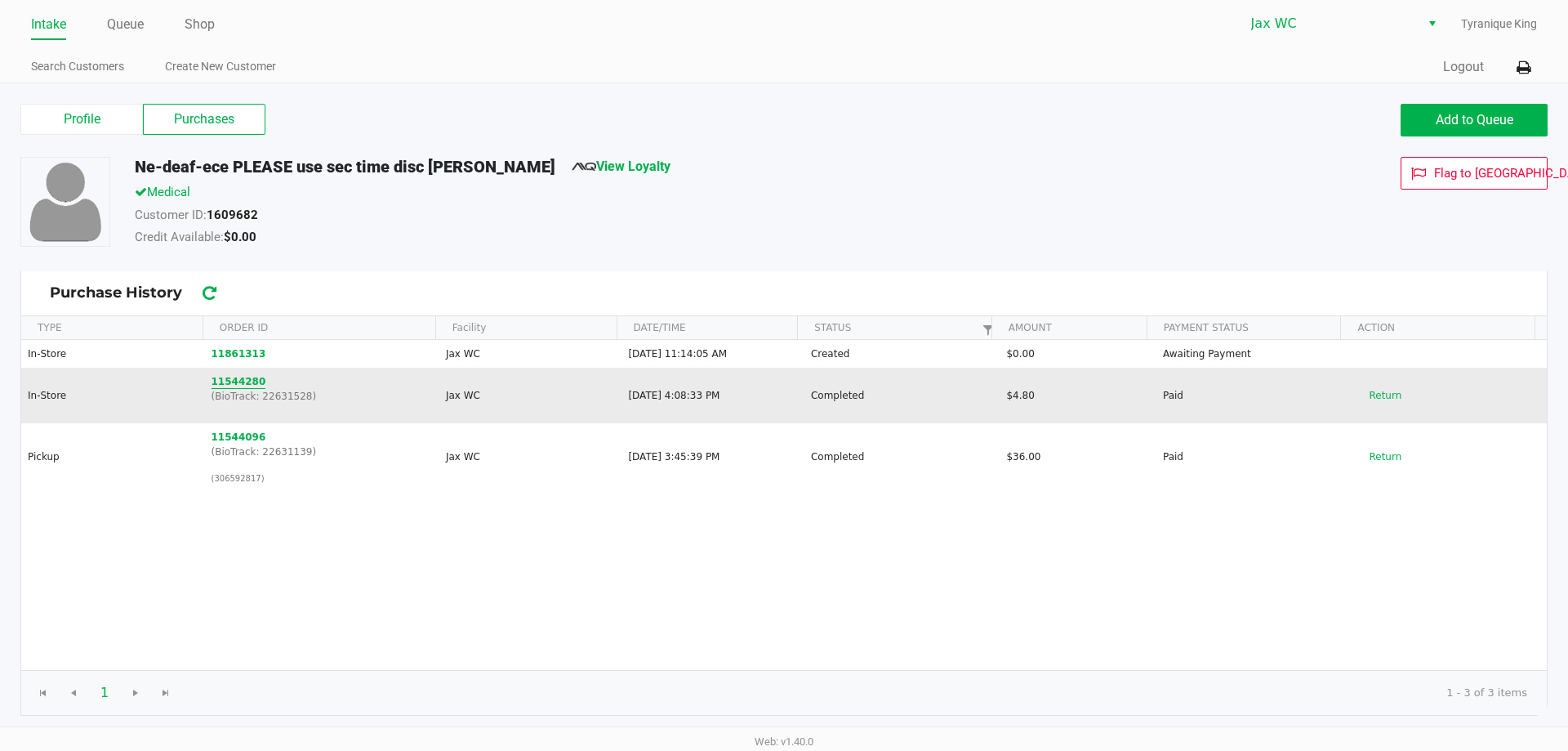
click at [241, 375] on button "11544280" at bounding box center [238, 381] width 54 height 14
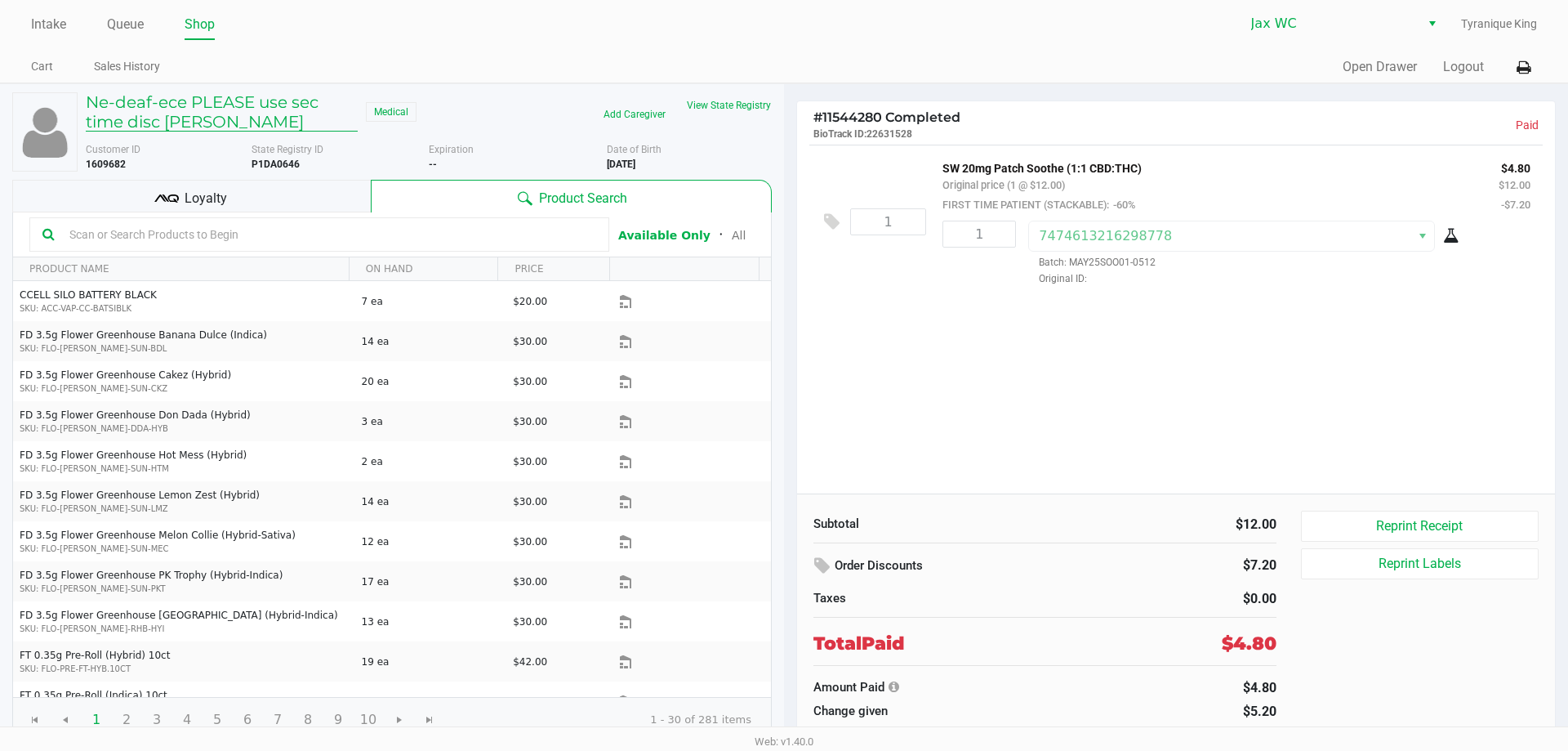
click at [187, 105] on h5 "Ne-deaf-ece PLEASE use sec time disc [PERSON_NAME]" at bounding box center [221, 112] width 272 height 39
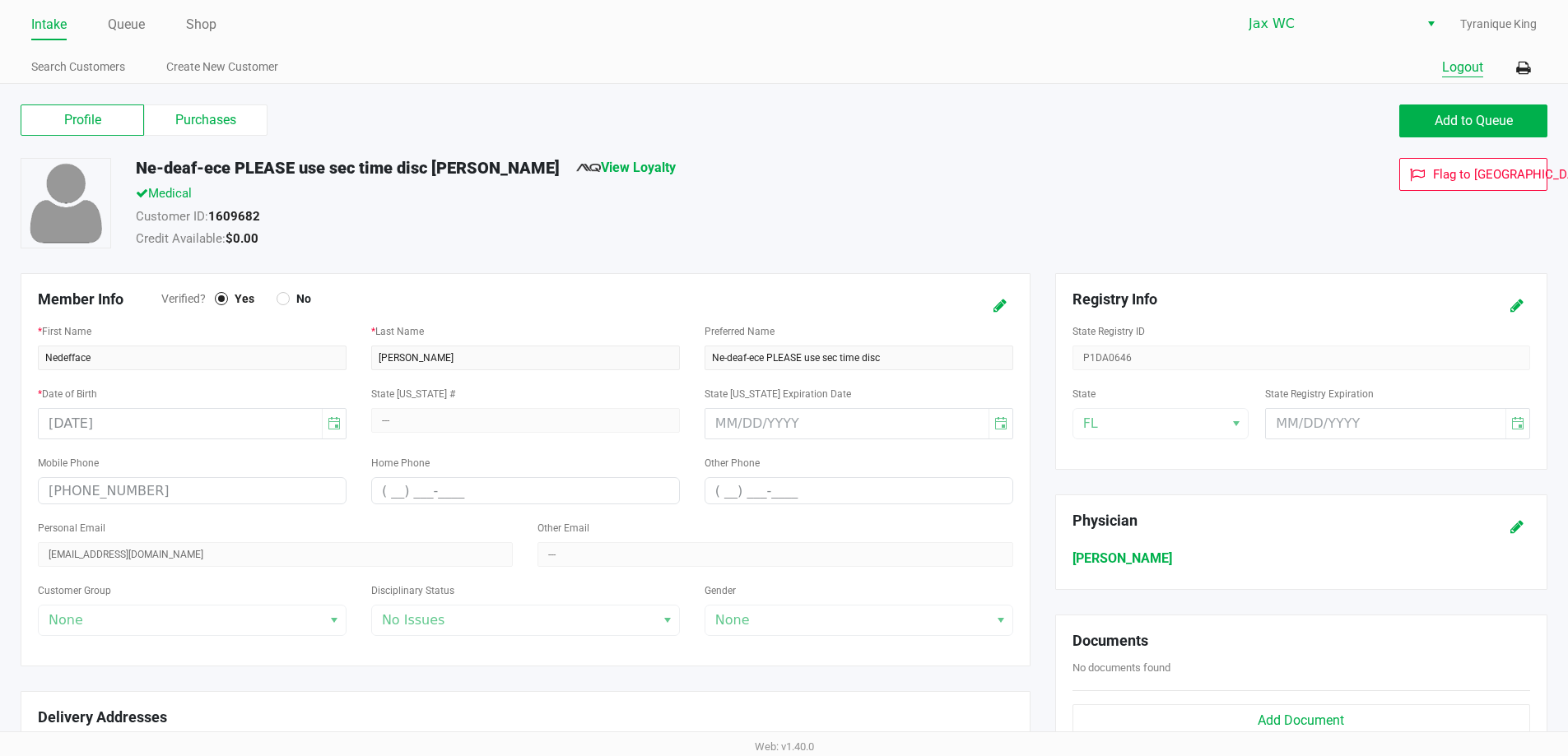
click at [1452, 62] on button "Logout" at bounding box center [1463, 67] width 41 height 20
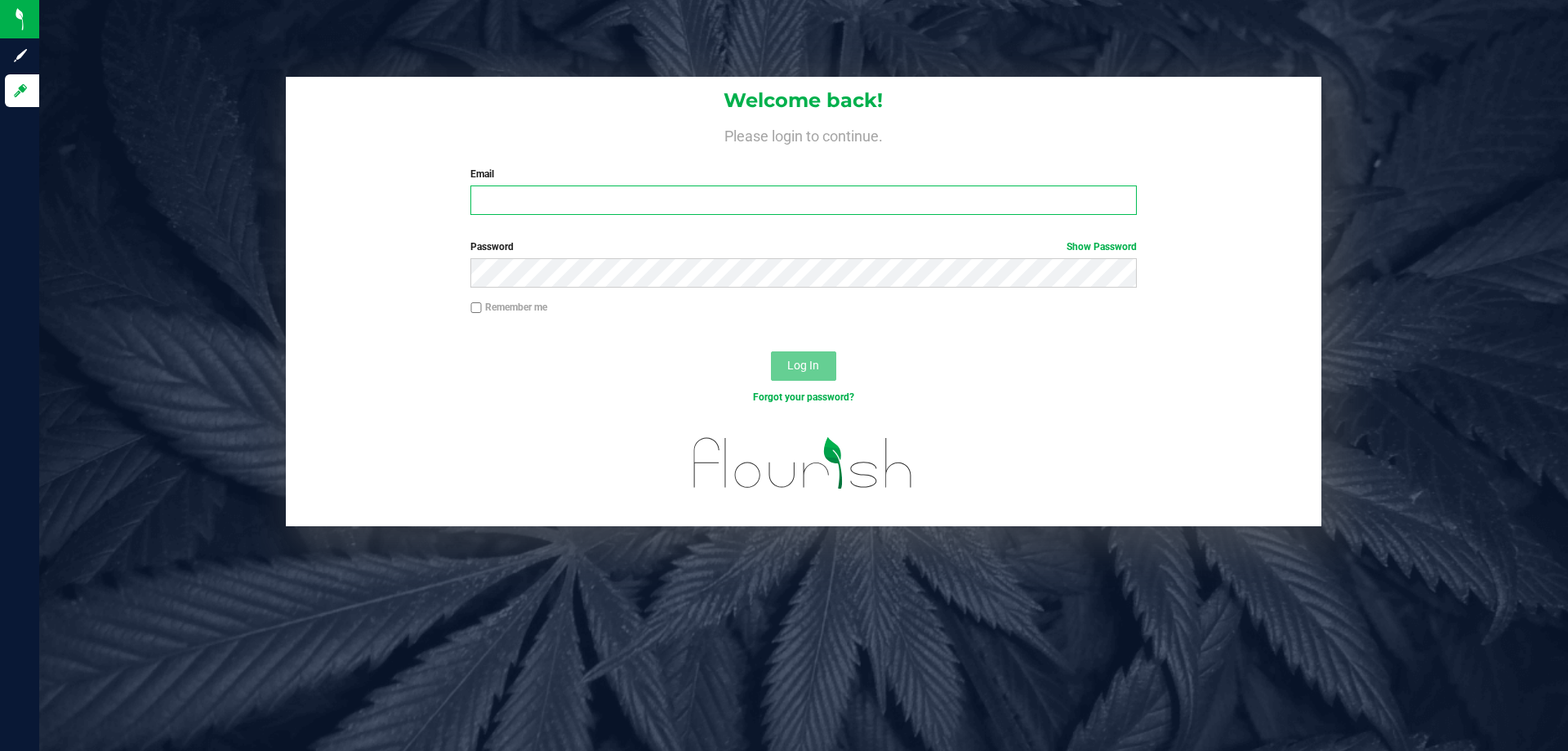
click at [540, 195] on input "Email" at bounding box center [803, 200] width 666 height 29
type input "TYKING@LIVEPARALLEL.COM"
click at [771, 352] on button "Log In" at bounding box center [803, 366] width 65 height 29
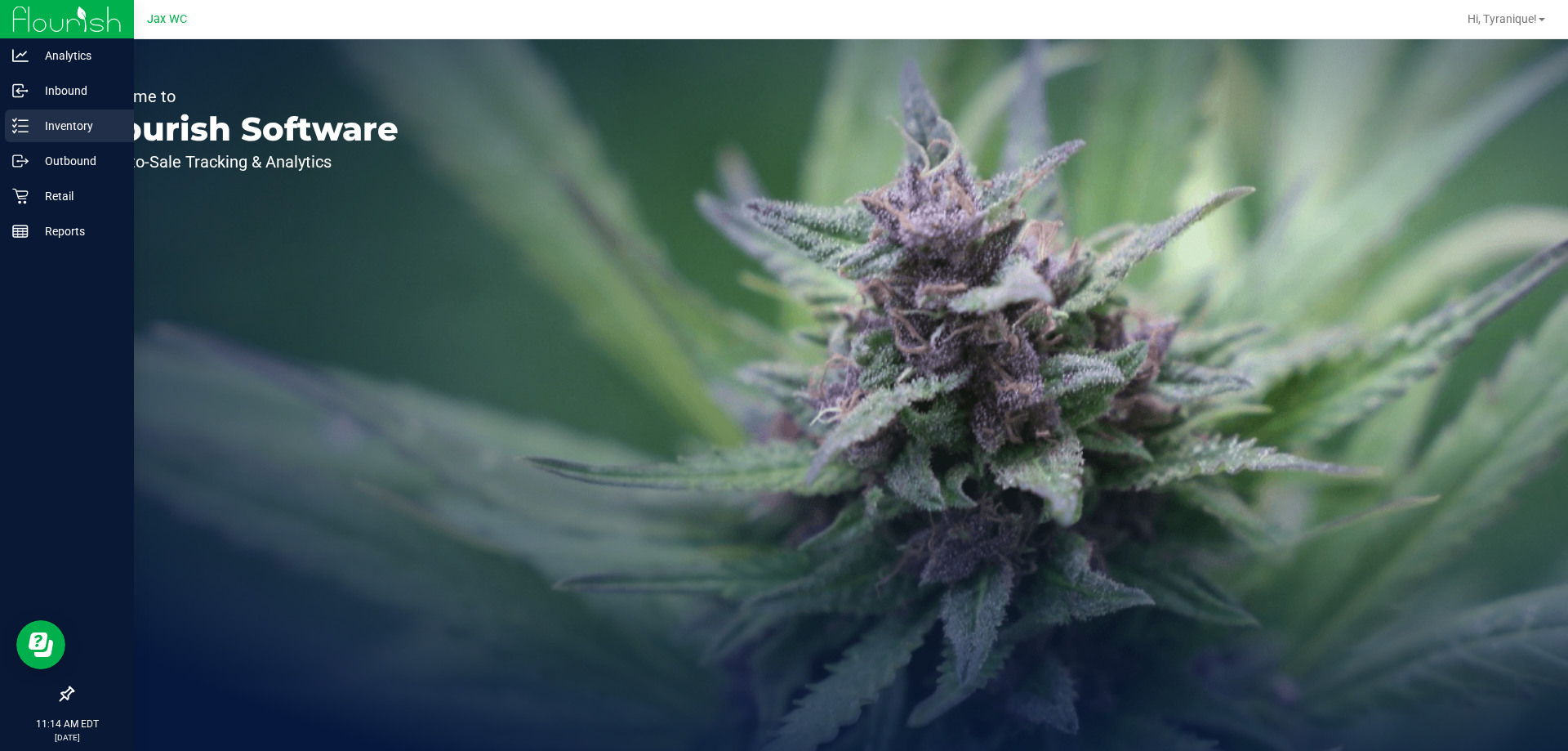
click at [64, 128] on p "Inventory" at bounding box center [78, 126] width 98 height 20
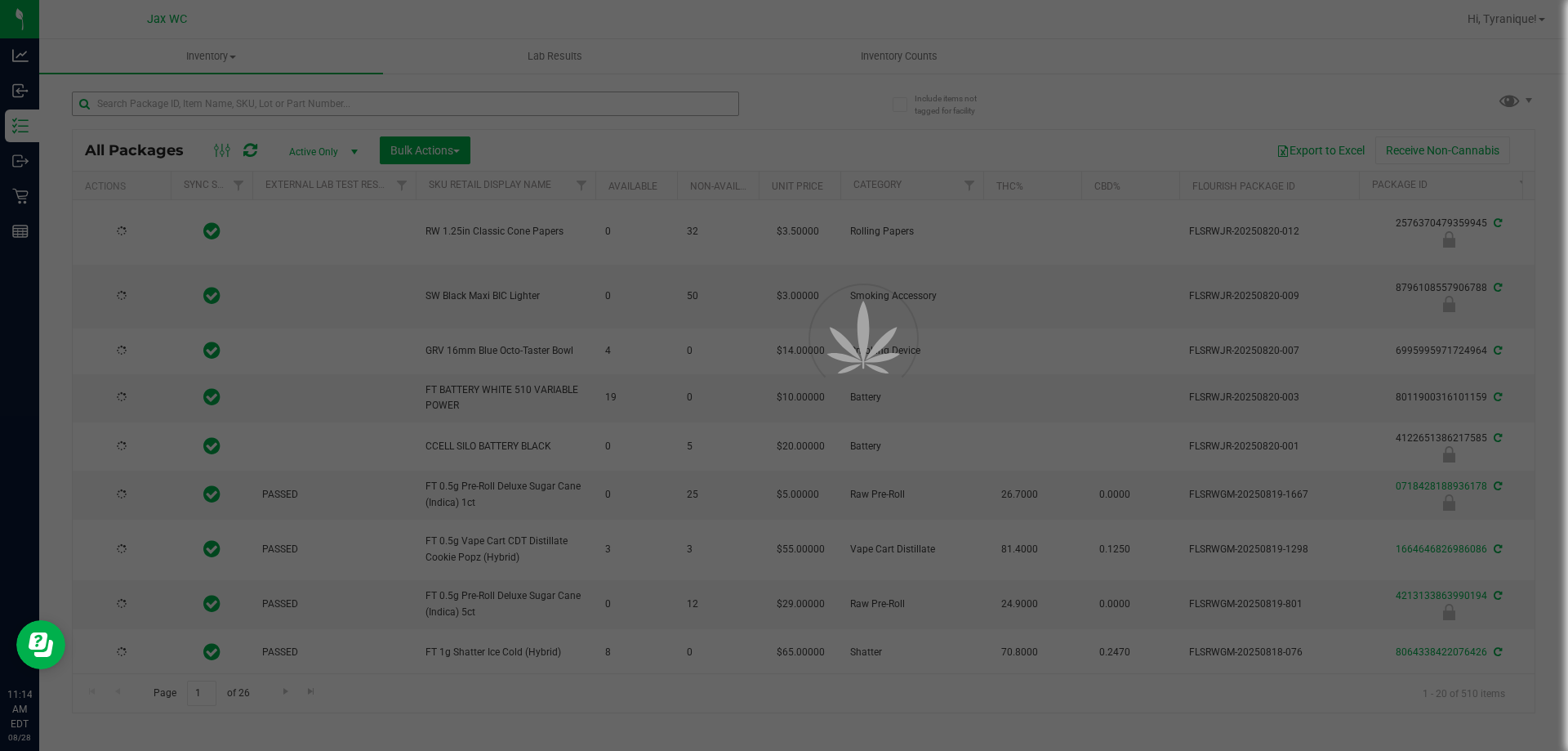
click at [164, 102] on div at bounding box center [784, 375] width 1568 height 751
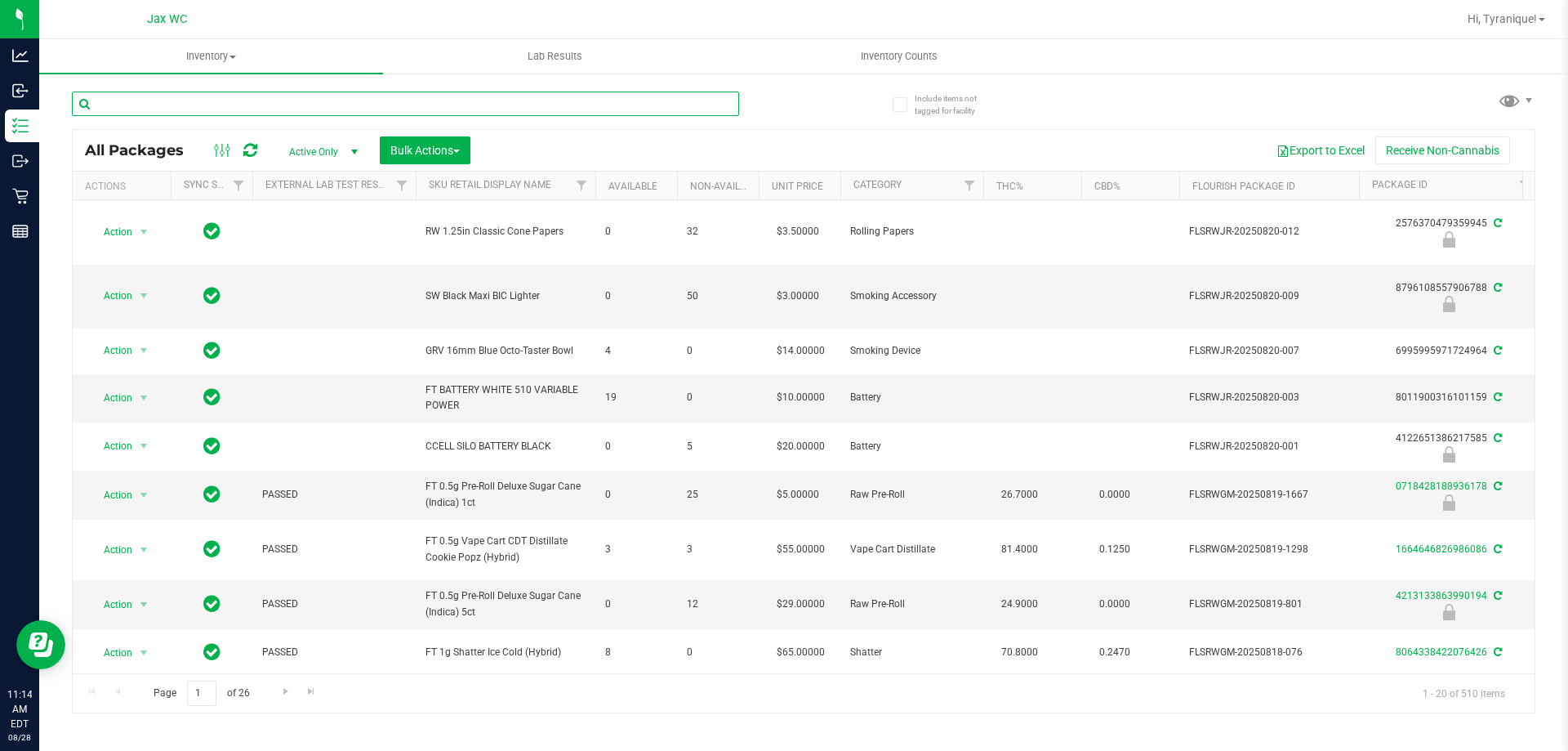
click at [168, 102] on input "text" at bounding box center [406, 104] width 668 height 24
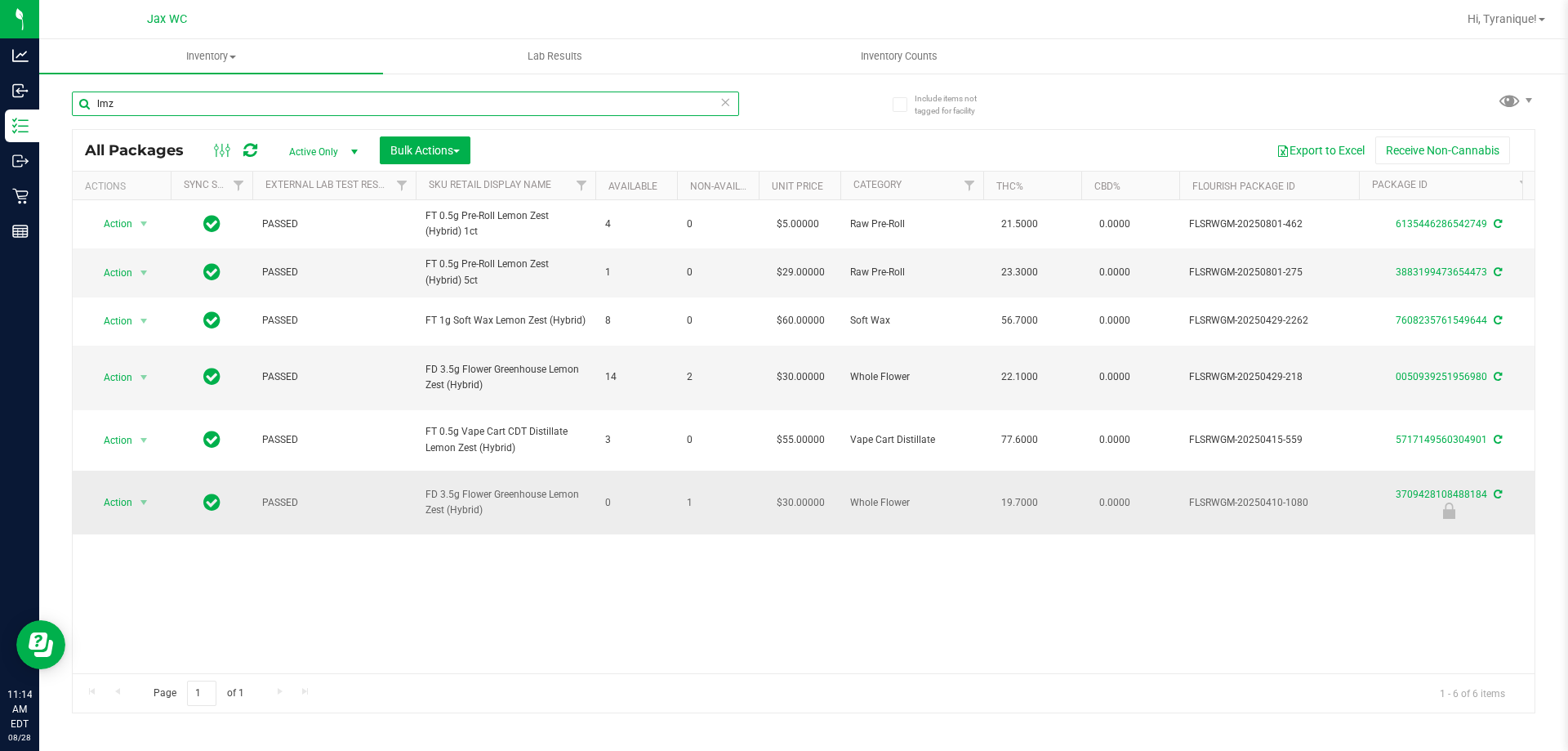
type input "lmz"
click at [415, 494] on td "PASSED" at bounding box center [334, 502] width 163 height 63
click at [429, 609] on div "Action Action Adjust qty Create package Edit attributes Global inventory Locate…" at bounding box center [803, 437] width 1462 height 473
click at [727, 102] on icon at bounding box center [725, 102] width 12 height 20
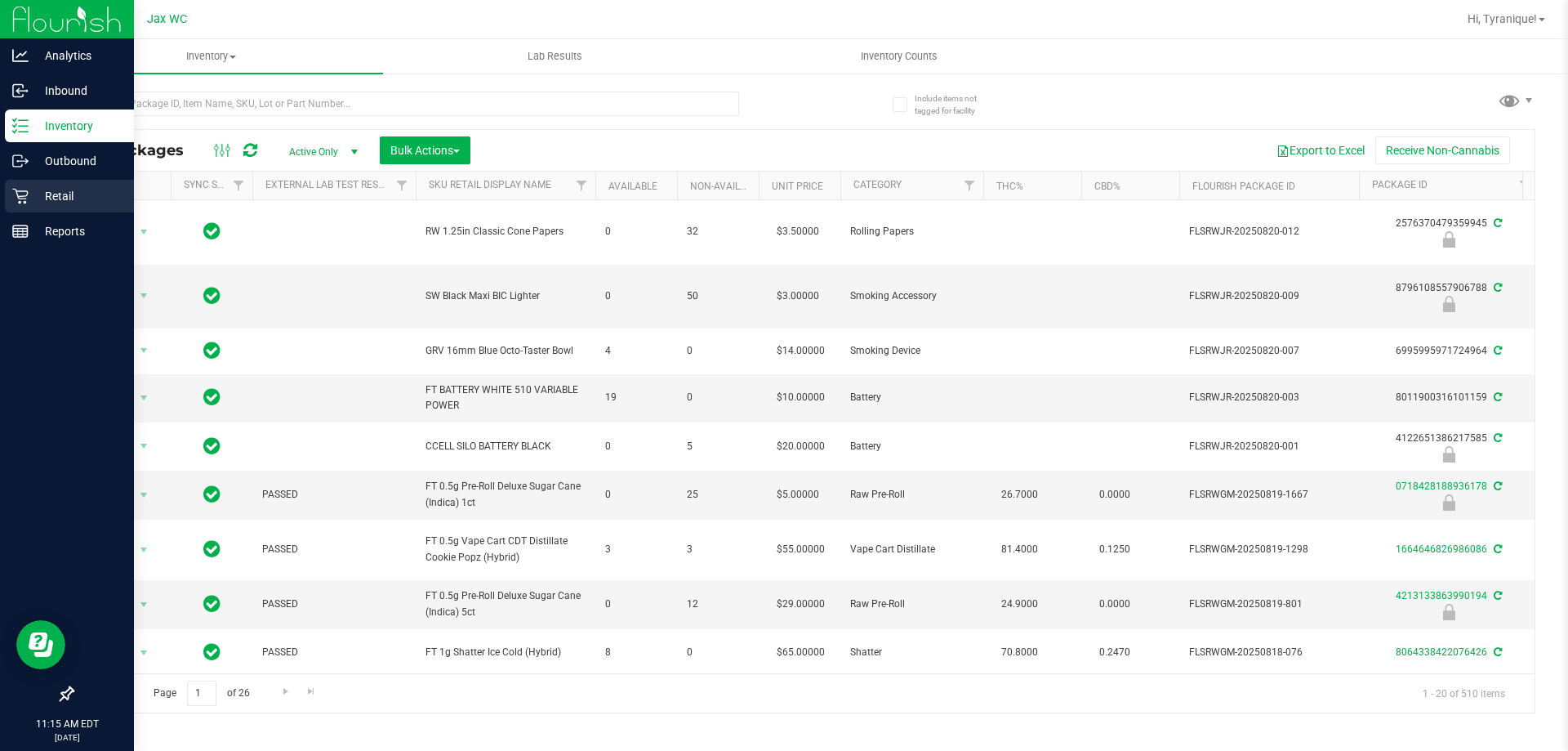
click at [17, 190] on icon at bounding box center [21, 196] width 16 height 16
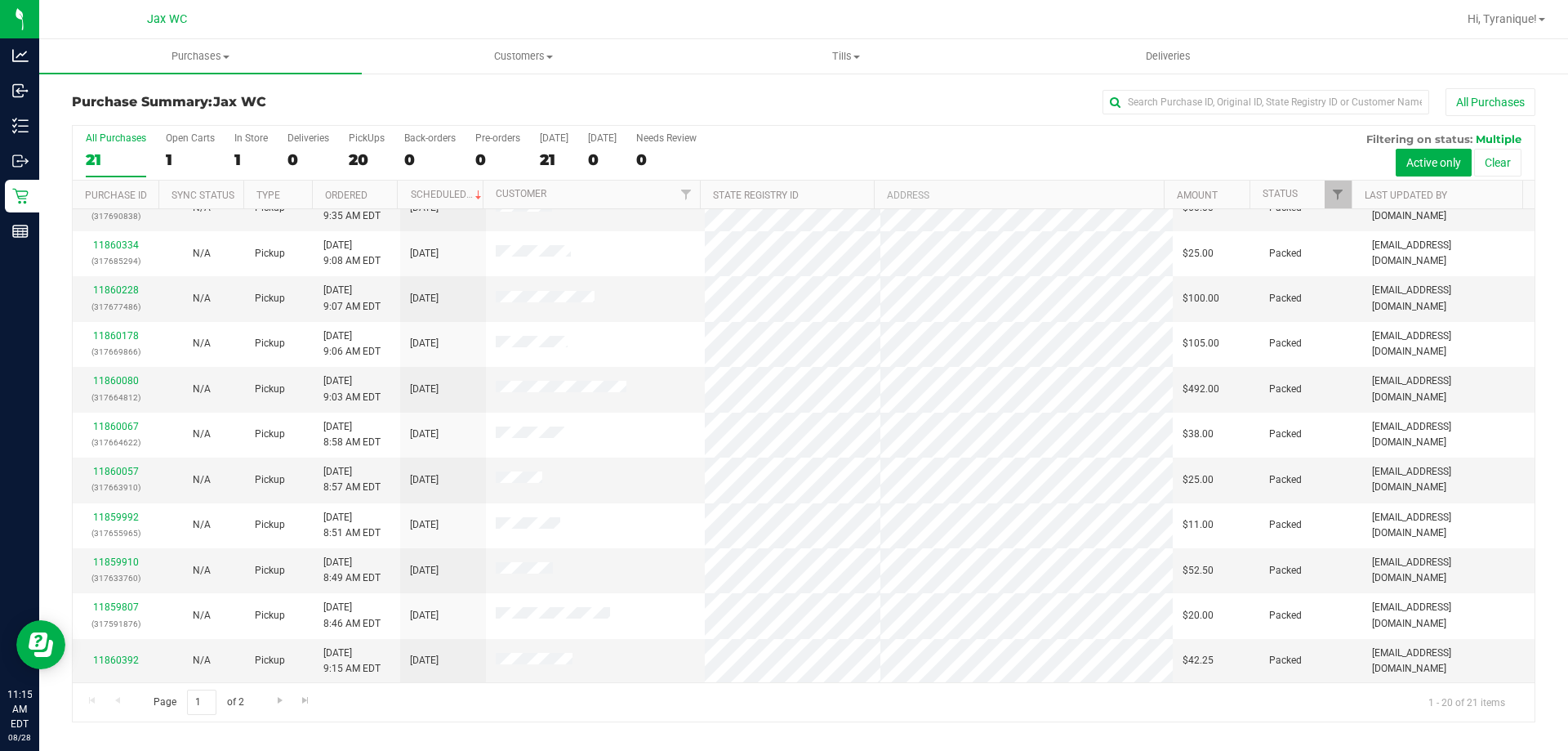
scroll to position [431, 0]
click at [903, 739] on div "Purchases Summary of purchases Fulfillment All purchases Customers All customer…" at bounding box center [803, 395] width 1529 height 712
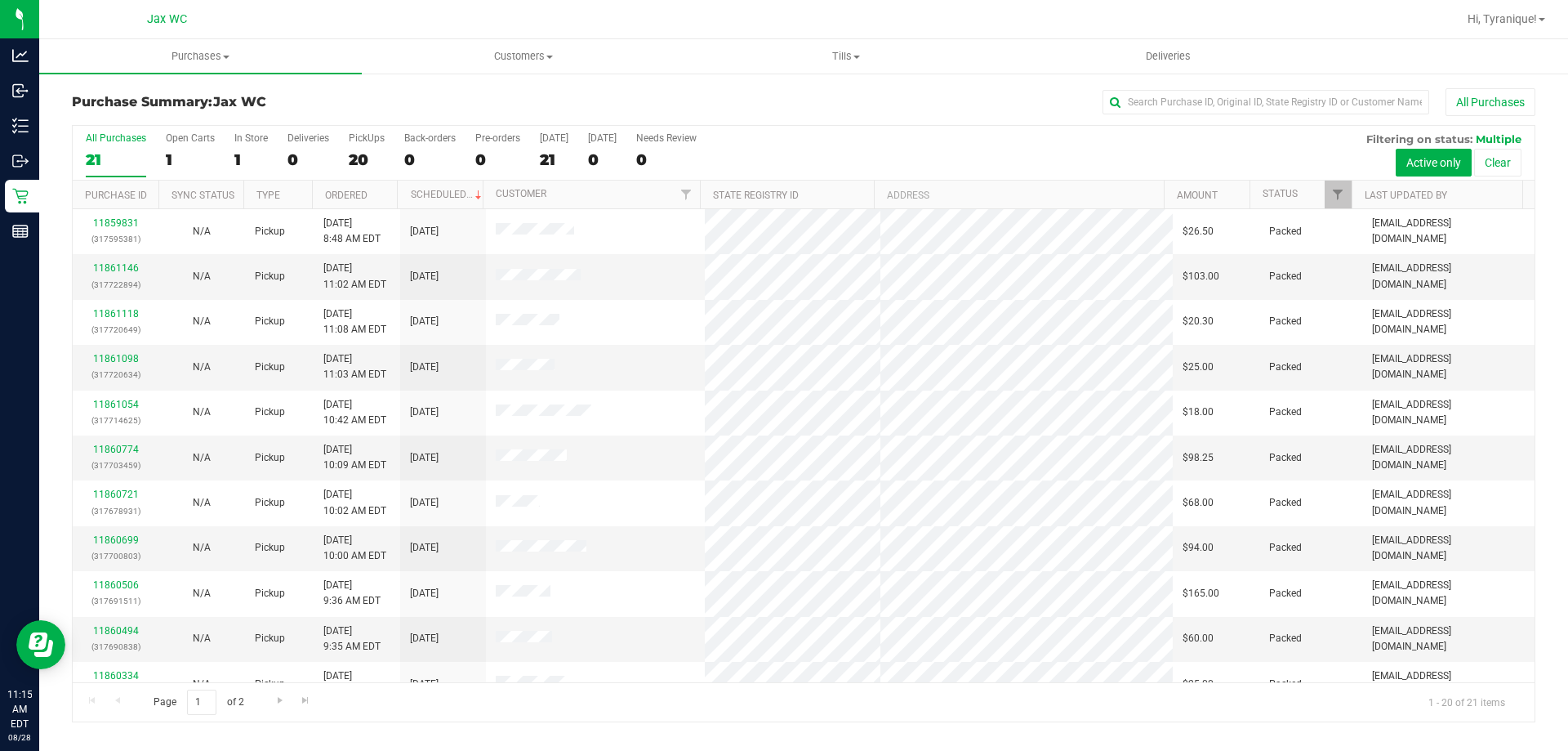
click at [880, 106] on div "All Purchases" at bounding box center [1048, 102] width 976 height 28
click at [235, 141] on div "In Store" at bounding box center [252, 138] width 34 height 12
click at [0, 0] on input "In Store 1" at bounding box center [0, 0] width 0 height 0
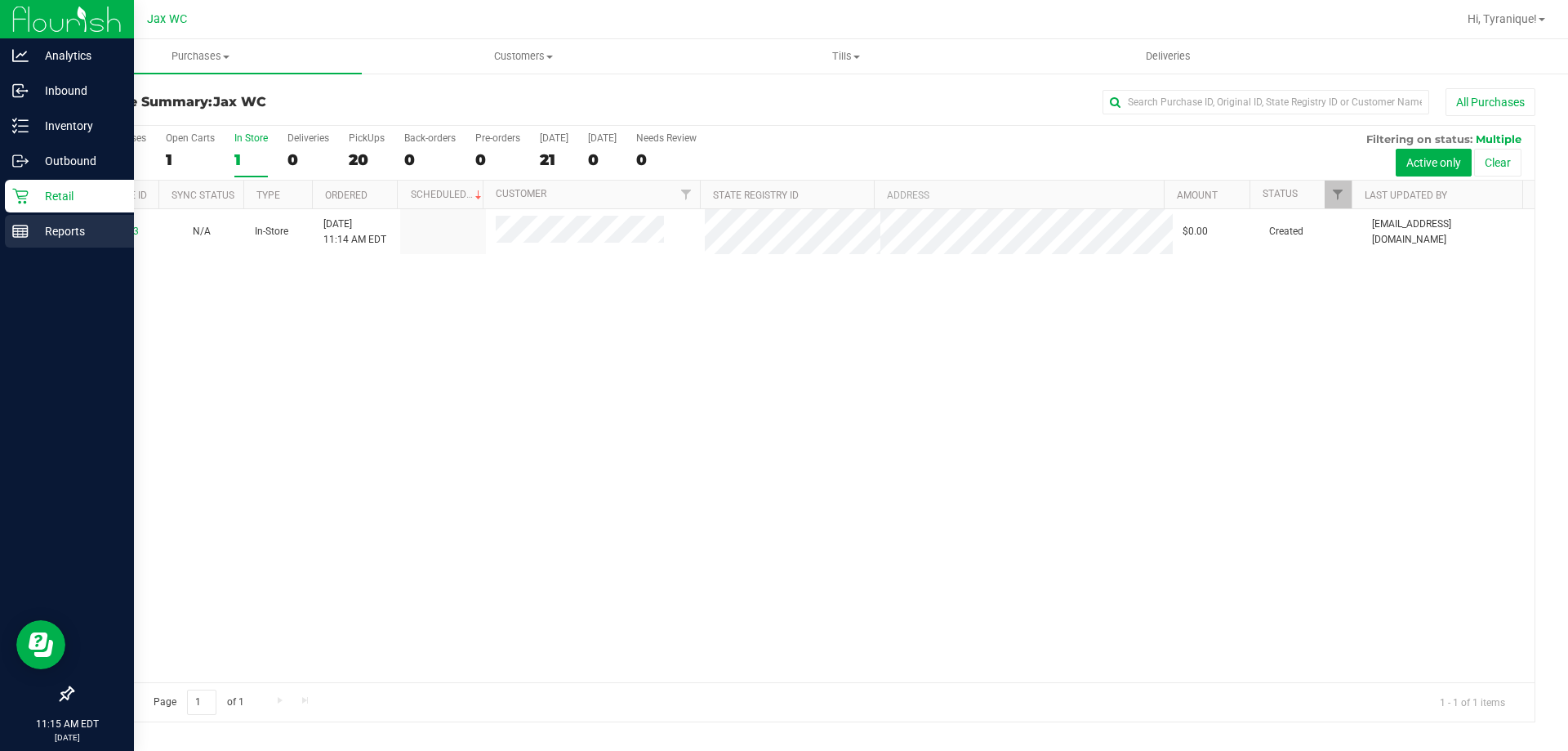
click at [66, 241] on div "Reports" at bounding box center [69, 231] width 129 height 33
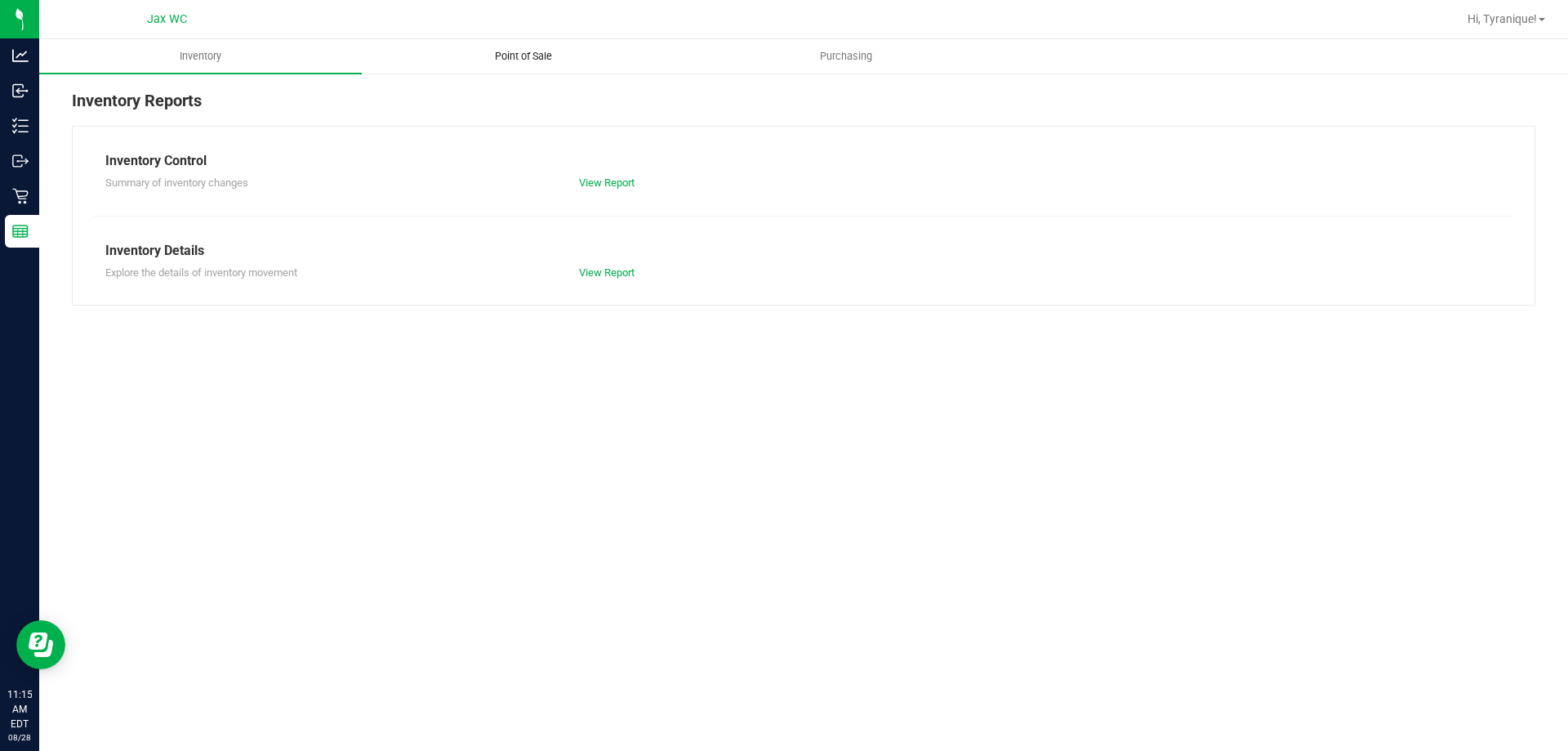
click at [502, 59] on span "Point of Sale" at bounding box center [523, 56] width 101 height 14
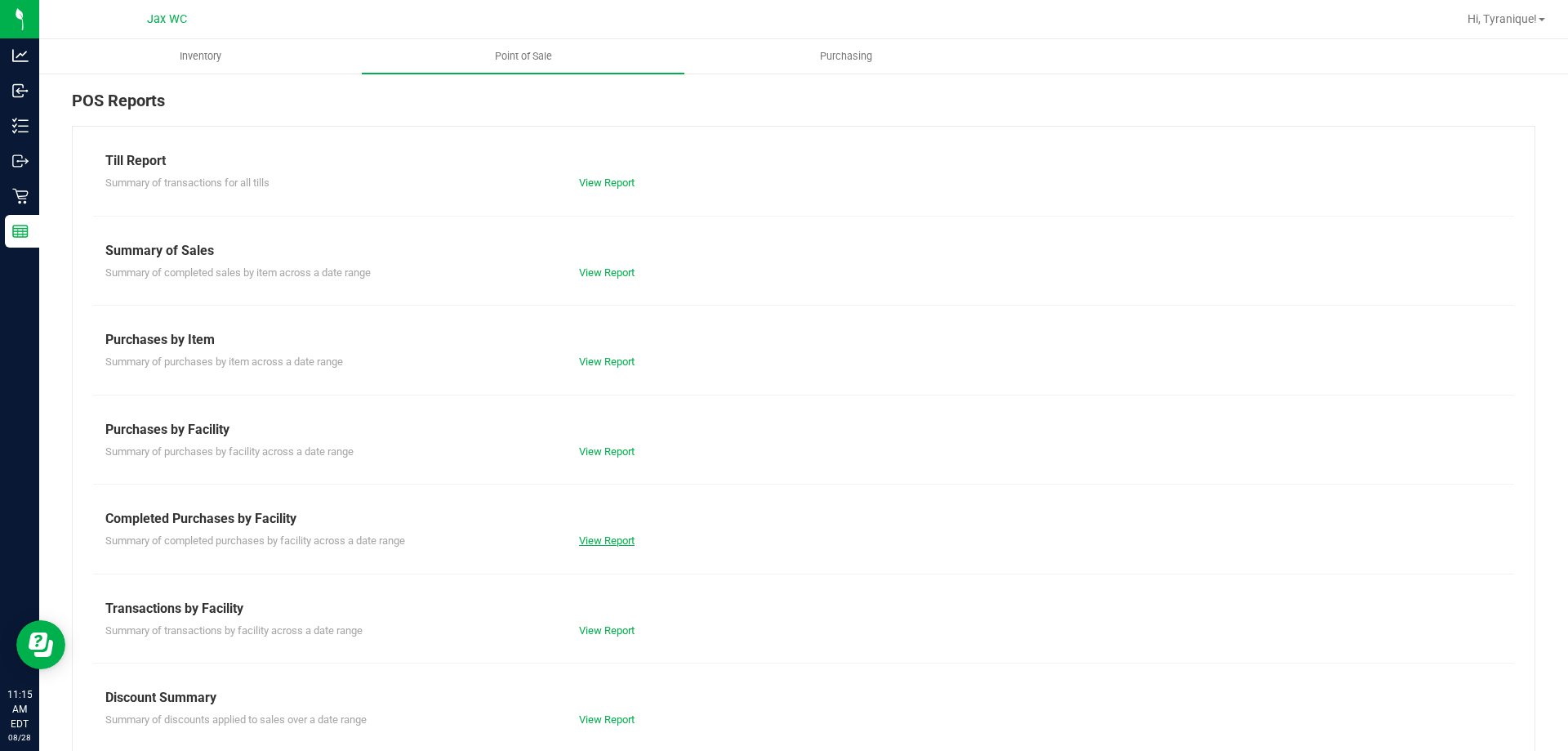
click at [602, 543] on link "View Report" at bounding box center [607, 541] width 55 height 13
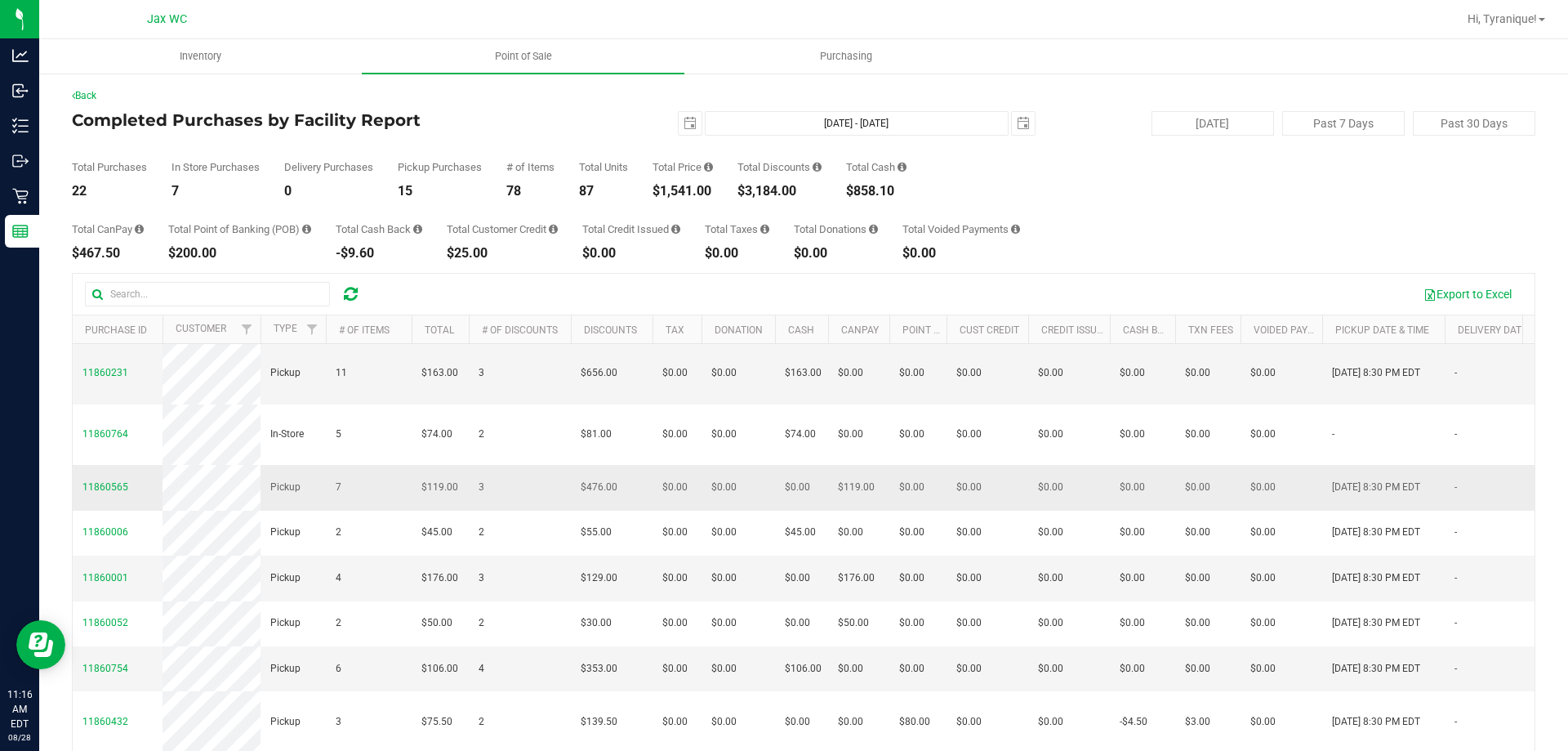
scroll to position [163, 0]
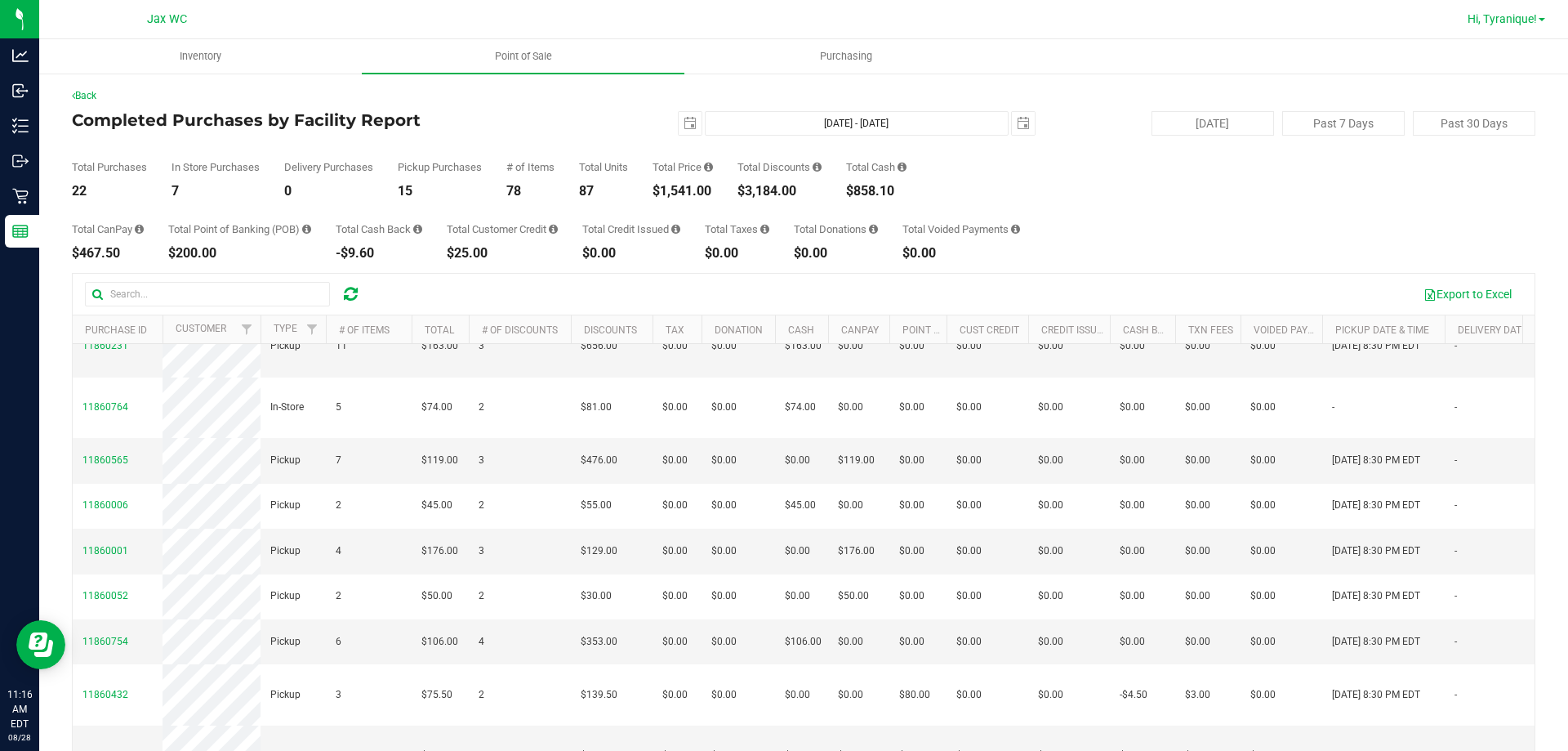
click at [1519, 16] on span "Hi, Tyranique!" at bounding box center [1503, 19] width 70 height 13
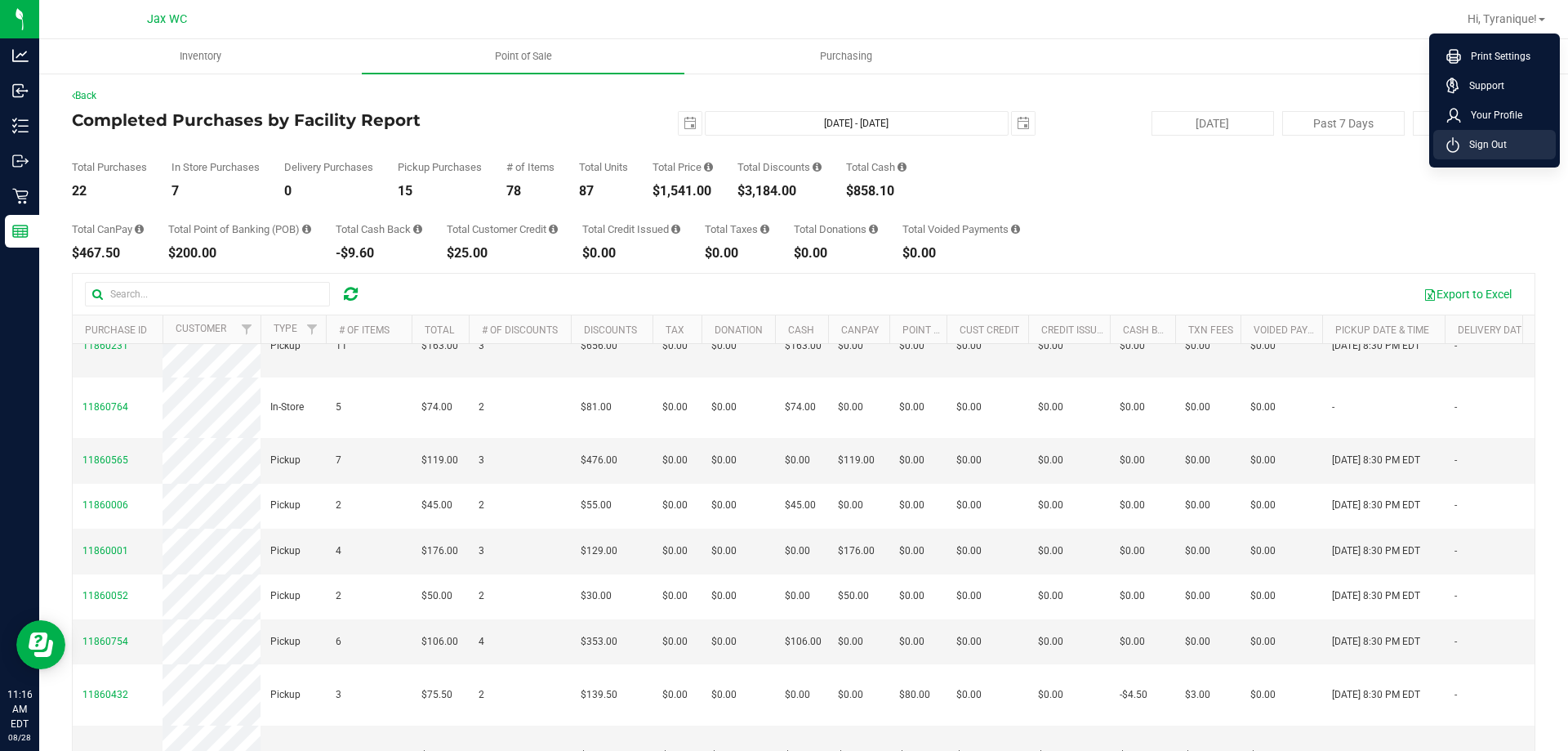
click at [1480, 146] on span "Sign Out" at bounding box center [1483, 145] width 47 height 16
